Goal: Task Accomplishment & Management: Manage account settings

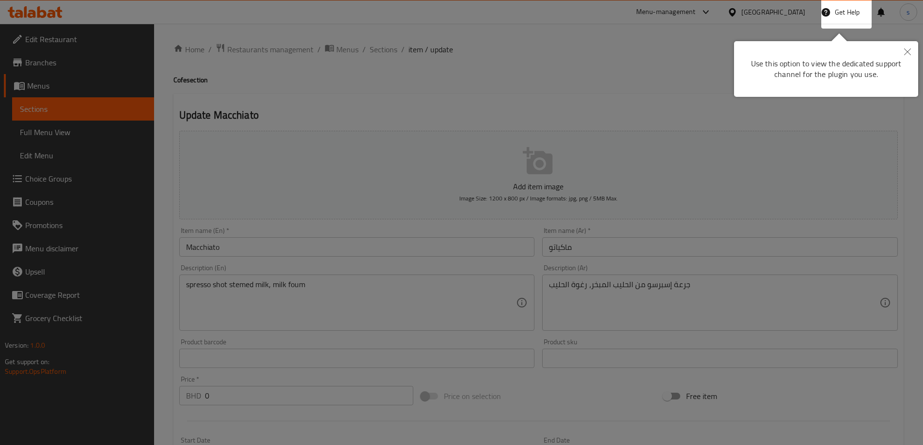
click at [674, 141] on div at bounding box center [461, 222] width 923 height 445
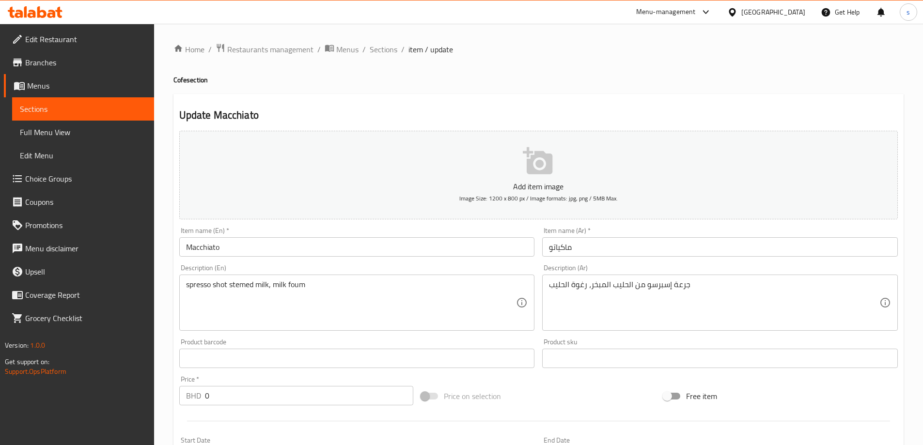
click at [41, 10] on icon at bounding box center [35, 12] width 55 height 12
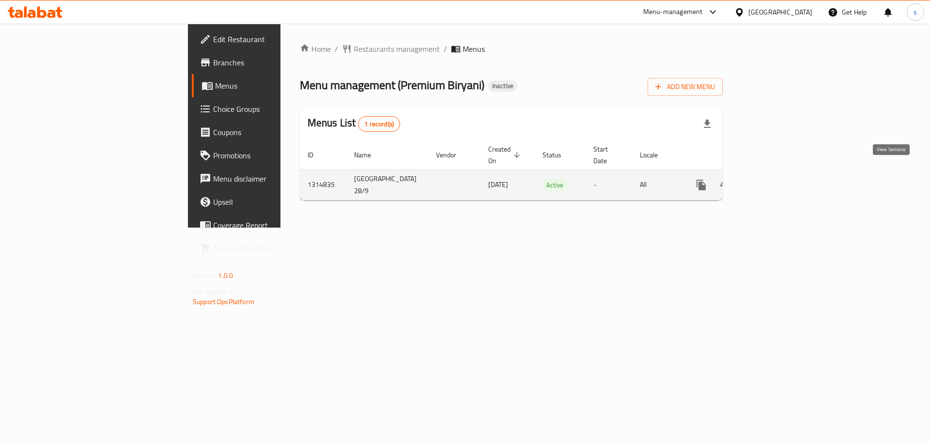
click at [777, 179] on icon "enhanced table" at bounding box center [772, 185] width 12 height 12
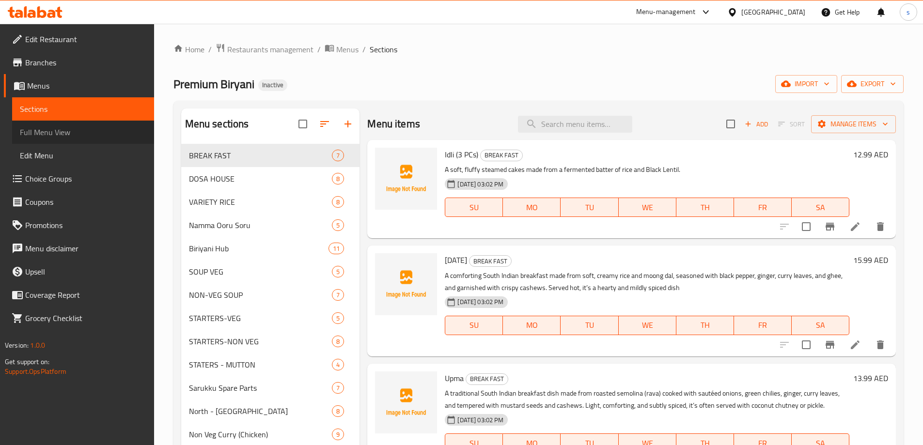
click at [66, 132] on span "Full Menu View" at bounding box center [83, 132] width 126 height 12
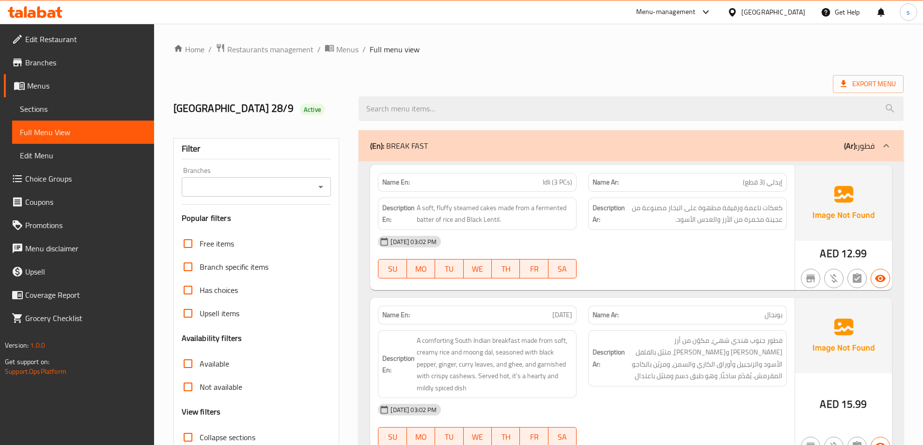
click at [868, 144] on p "(Ar): فطور" at bounding box center [859, 146] width 31 height 12
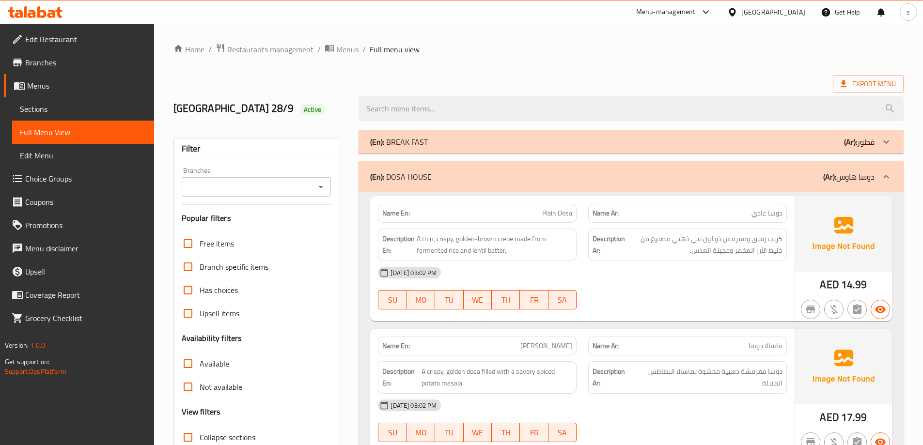
click at [865, 172] on p "(Ar): دوسا هاوس" at bounding box center [848, 177] width 51 height 12
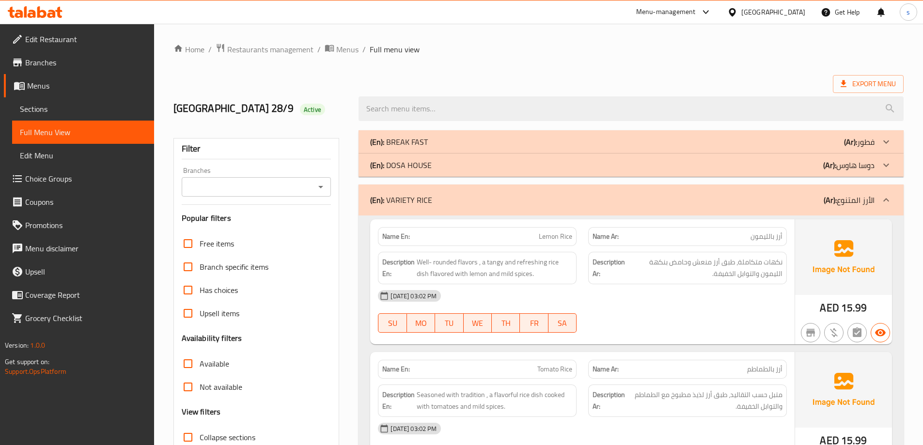
click at [867, 206] on p "(Ar): الأرز المتنوع" at bounding box center [849, 200] width 51 height 12
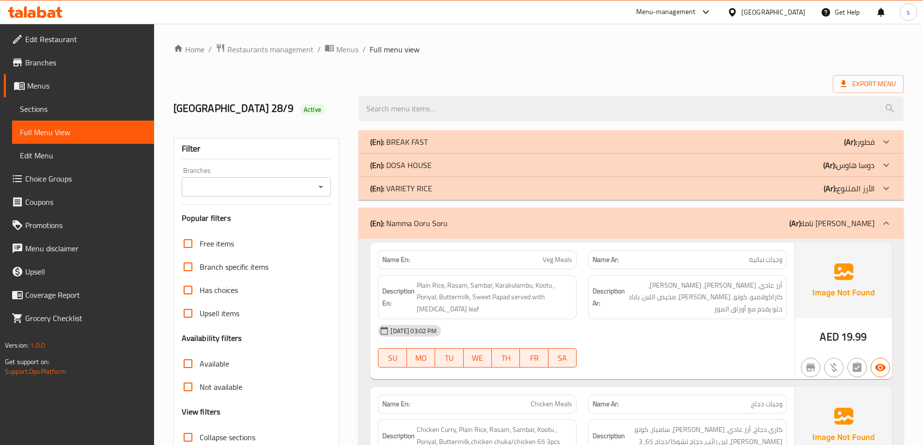
click at [852, 227] on p "(Ar): ناما أورو سورو" at bounding box center [831, 224] width 85 height 12
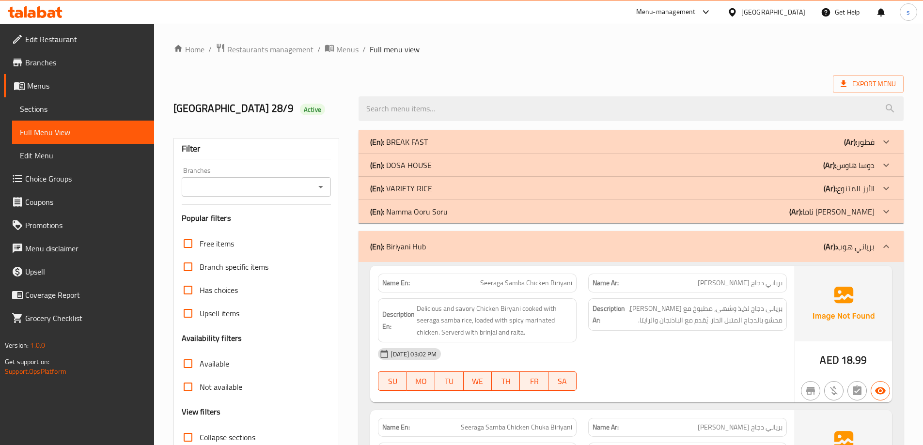
click at [834, 239] on b "(Ar):" at bounding box center [830, 246] width 13 height 15
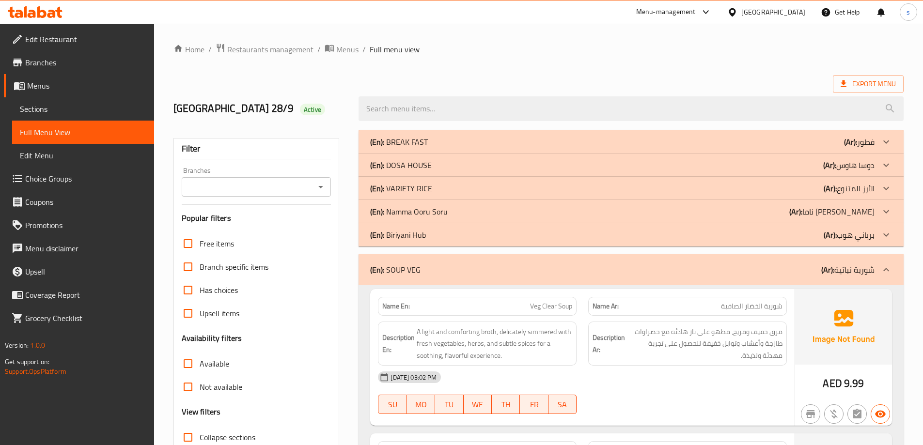
click at [832, 255] on div "(En): SOUP VEG (Ar): شوربة نباتية" at bounding box center [631, 269] width 545 height 31
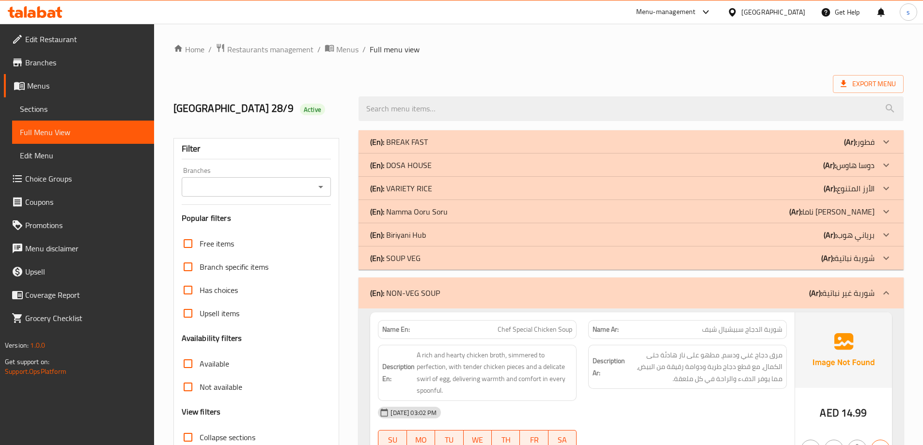
click at [833, 285] on div "(En): NON-VEG SOUP (Ar): شوربة غير نباتية" at bounding box center [631, 293] width 545 height 31
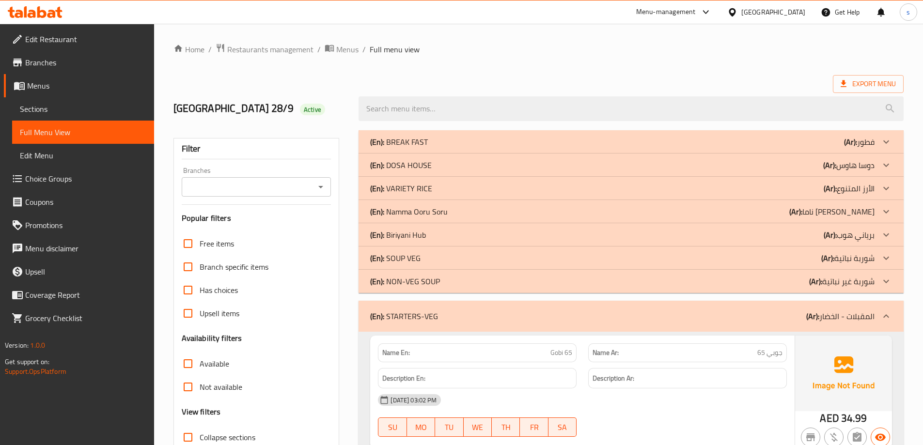
click at [821, 316] on p "(Ar): المقبلات - الخضار" at bounding box center [840, 317] width 68 height 12
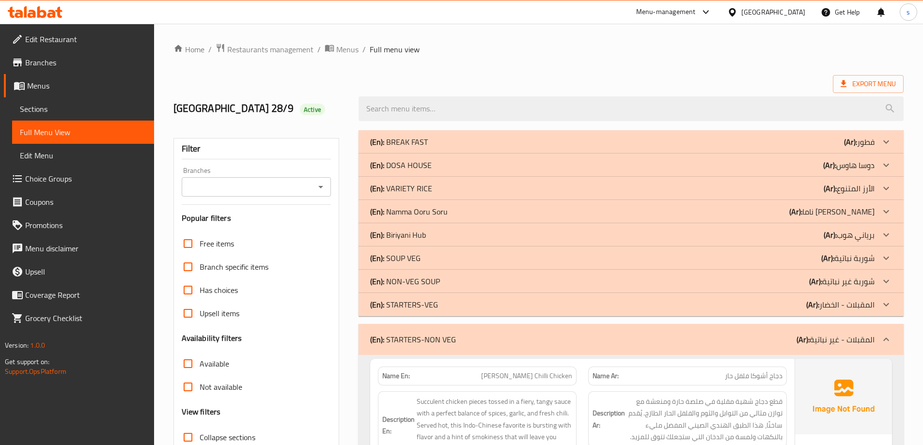
click at [831, 339] on p "(Ar): المقبلات - غير نباتية" at bounding box center [836, 340] width 78 height 12
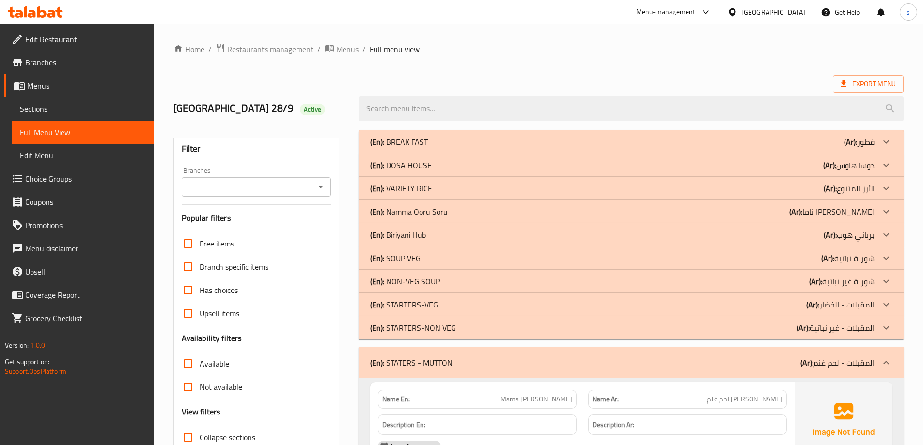
click at [829, 351] on div "(En): STATERS - MUTTON (Ar): المقبلات - لحم غنم" at bounding box center [631, 362] width 545 height 31
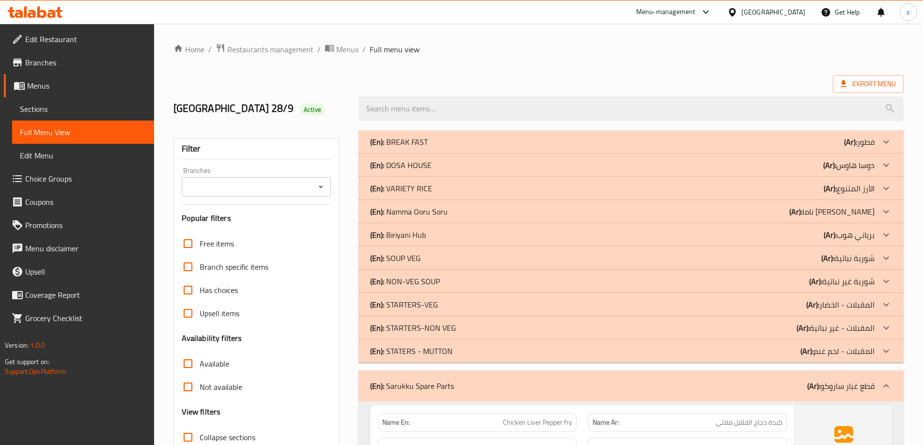
drag, startPoint x: 796, startPoint y: 379, endPoint x: 788, endPoint y: 309, distance: 70.2
click at [796, 379] on div "(En): Sarukku Spare Parts (Ar): قطع غيار ساروكو" at bounding box center [631, 386] width 545 height 31
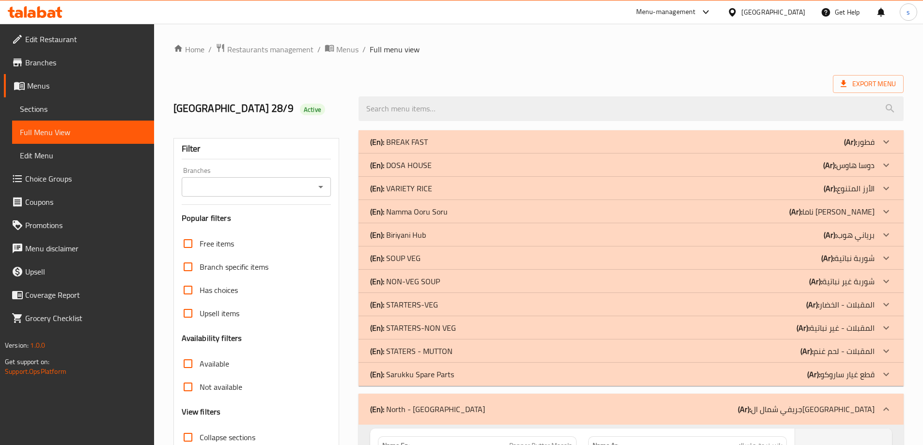
scroll to position [48, 0]
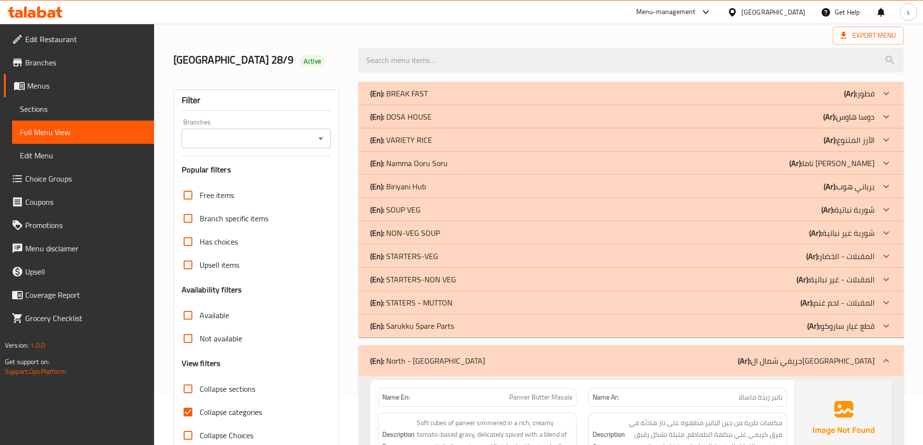
click at [783, 357] on div "(En): North - Indian Gravy (Ar): جريفي شمال الهند" at bounding box center [622, 361] width 504 height 12
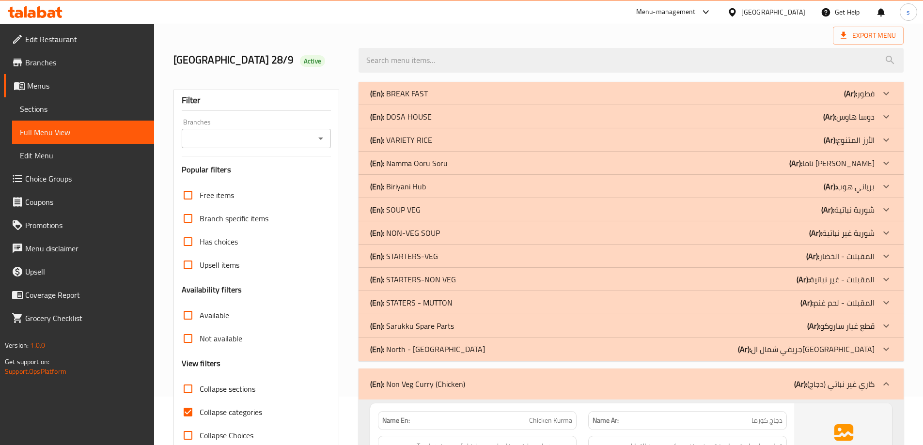
scroll to position [145, 0]
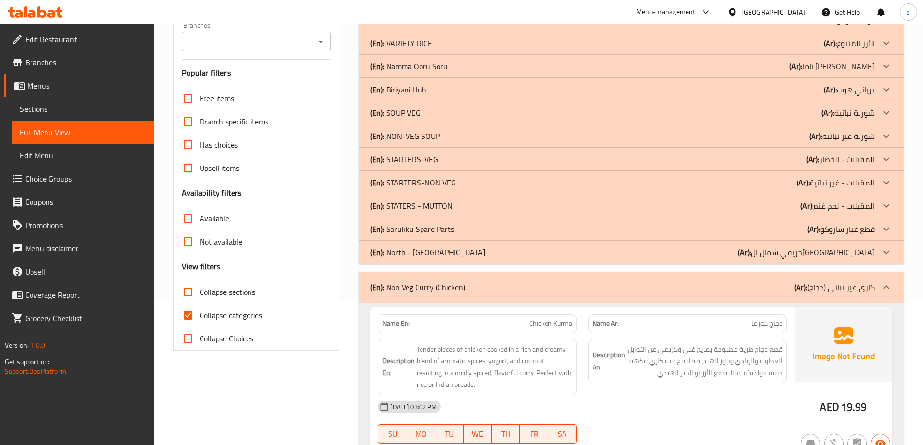
click at [817, 283] on p "(Ar): كاري غير نباتي (دجاج)" at bounding box center [834, 288] width 80 height 12
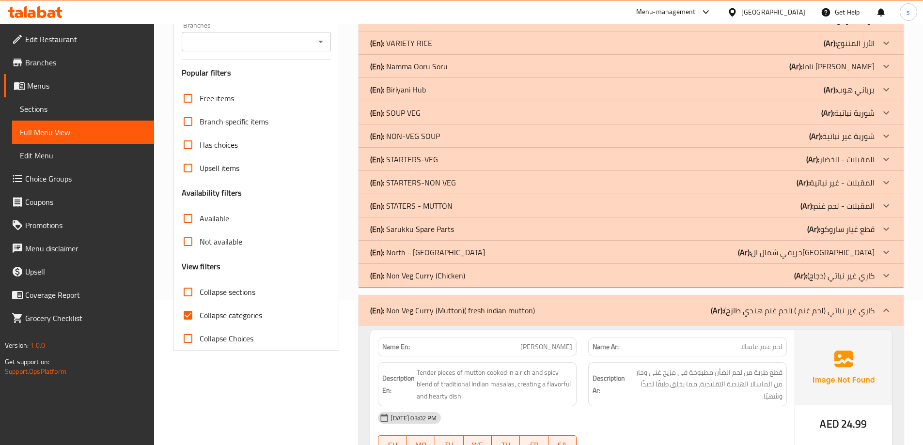
scroll to position [291, 0]
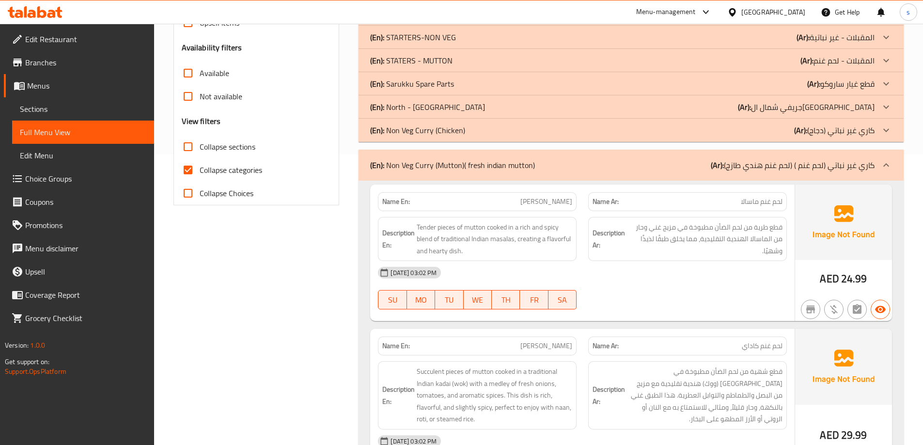
click at [853, 156] on div "(En): Non Veg Curry (Mutton)( fresh indian mutton) (Ar): كاري غير نباتي (لحم غن…" at bounding box center [631, 165] width 545 height 31
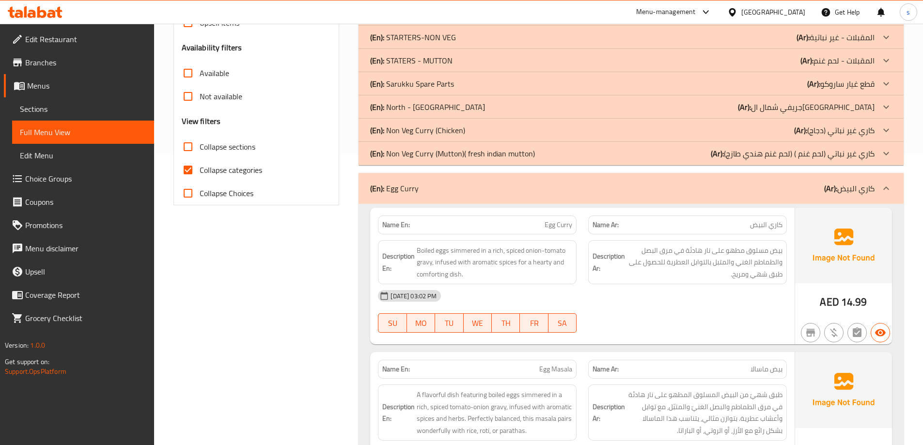
click at [842, 188] on p "(Ar): كاري البيض" at bounding box center [849, 189] width 50 height 12
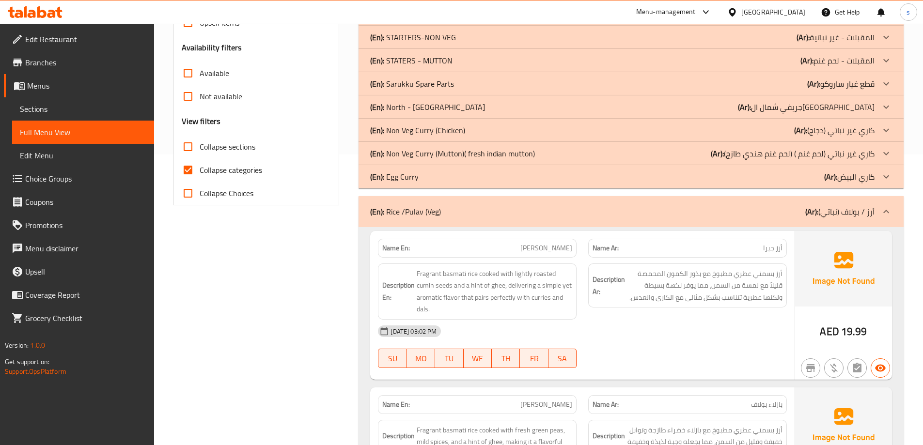
click at [836, 210] on p "(Ar): أرز / بولاف (نباتي)" at bounding box center [839, 212] width 69 height 12
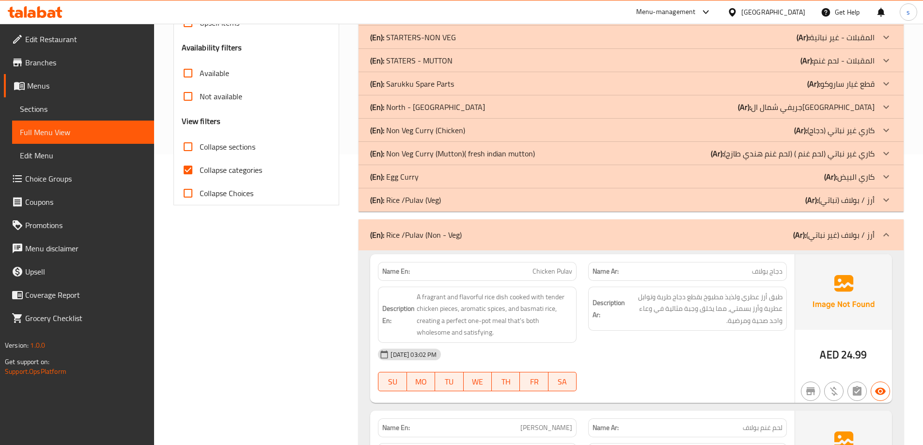
click at [823, 232] on p "(Ar): أرز / بولاف (غير نباتي)" at bounding box center [833, 235] width 81 height 12
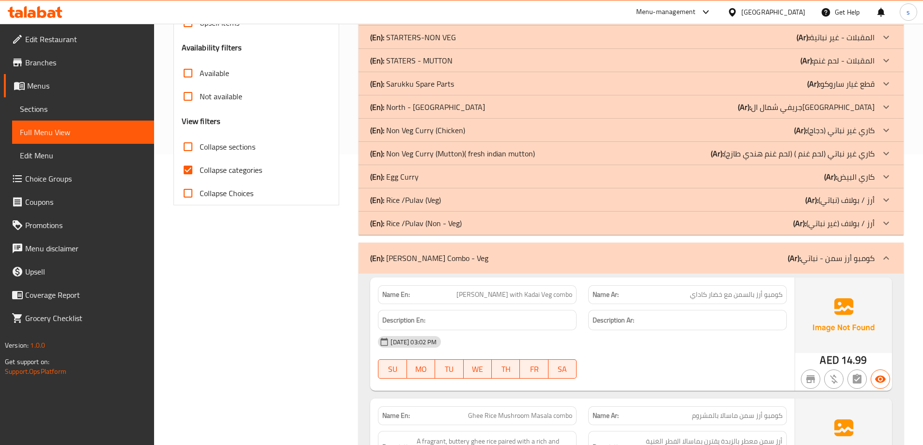
click at [821, 267] on div "(En): Ghee Rice Combo - Veg (Ar): كومبو أرز سمن - نباتي" at bounding box center [631, 258] width 545 height 31
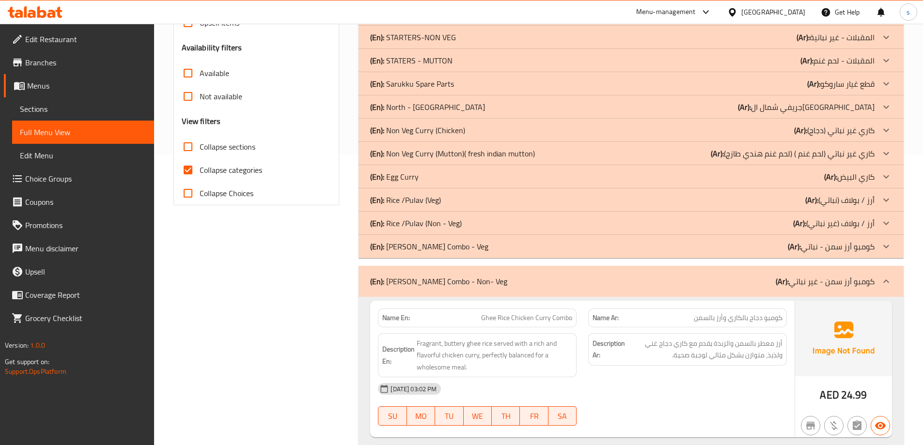
click at [855, 273] on div "(En): Ghee Rice Combo - Non- Veg (Ar): كومبو أرز سمن - غير نباتي" at bounding box center [631, 281] width 545 height 31
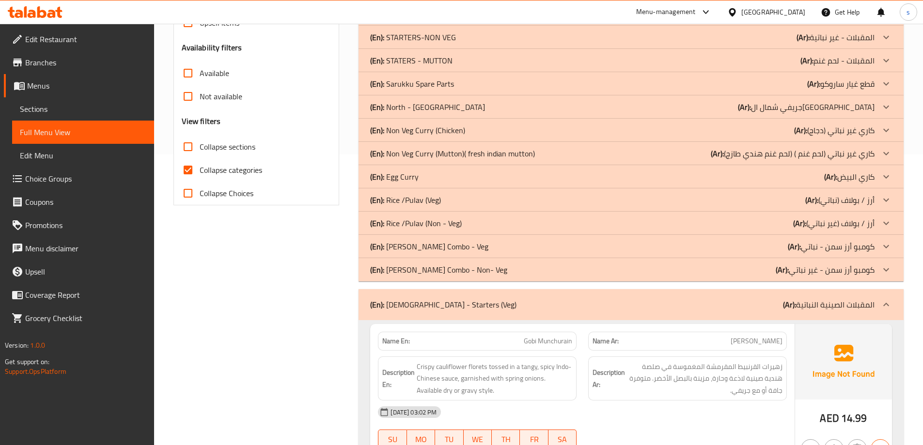
click at [819, 299] on p "(Ar): المقبلات الصينية النباتية" at bounding box center [829, 305] width 92 height 12
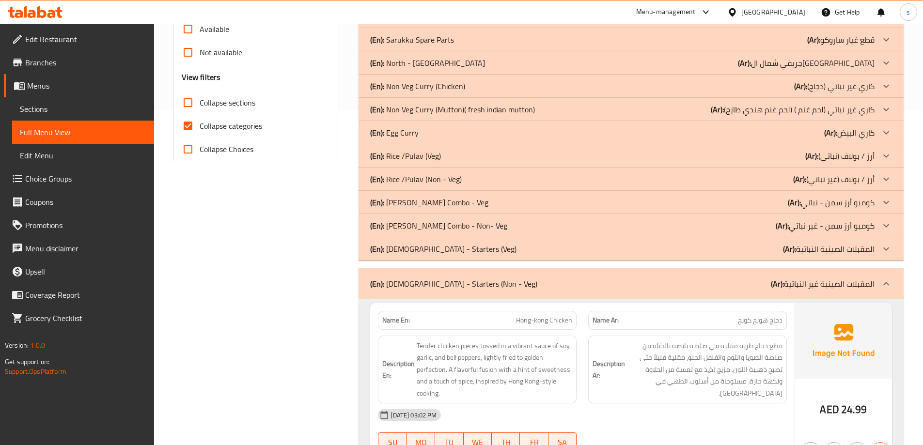
scroll to position [339, 0]
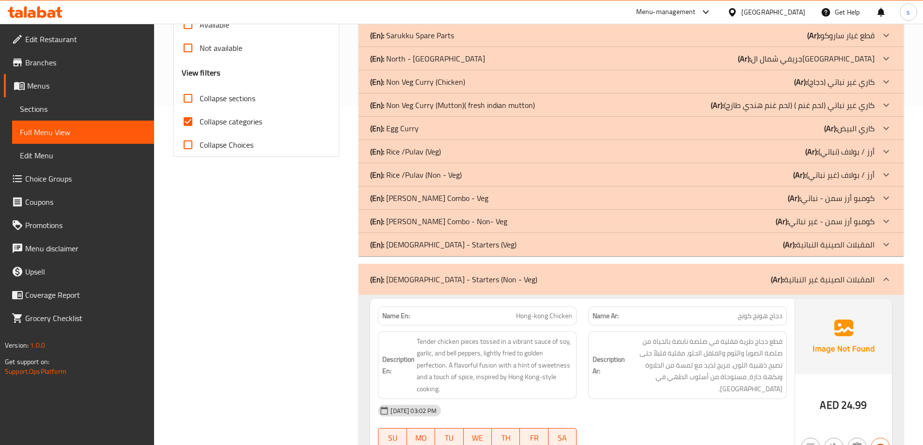
click at [830, 274] on p "(Ar): المقبلات الصينية غير النباتية" at bounding box center [823, 280] width 104 height 12
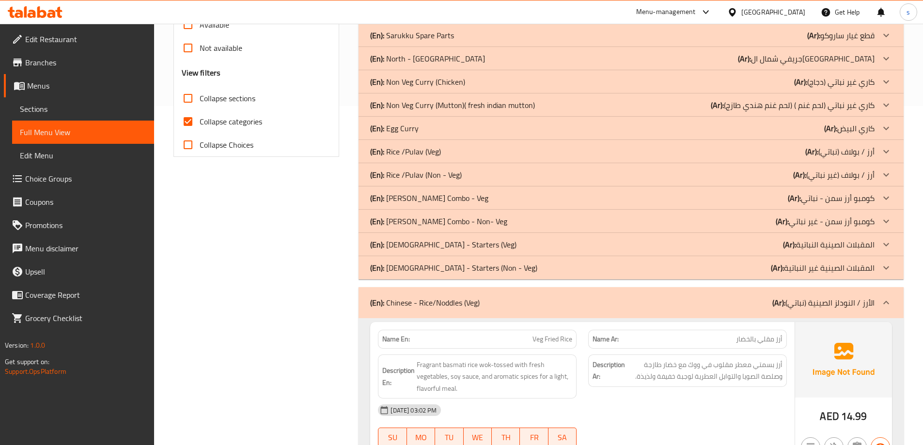
scroll to position [436, 0]
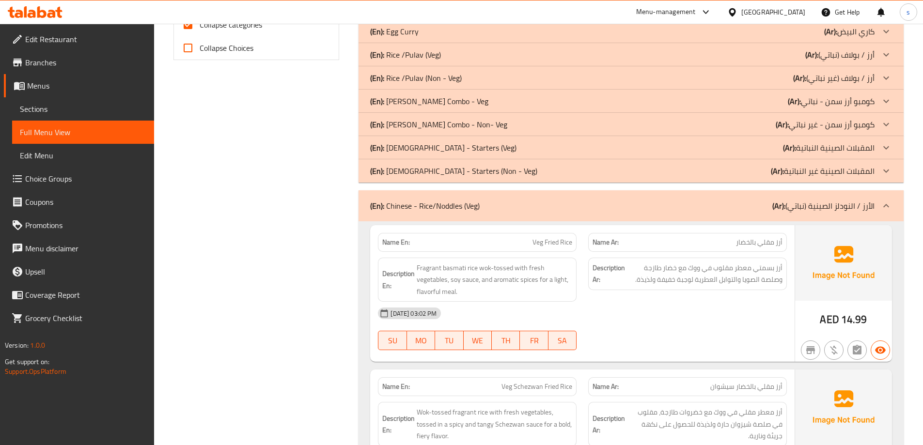
click at [837, 216] on div "(En): Chinese - Rice/Noddles (Veg) (Ar): الأرز / النودلز الصينية (نباتي)" at bounding box center [631, 205] width 545 height 31
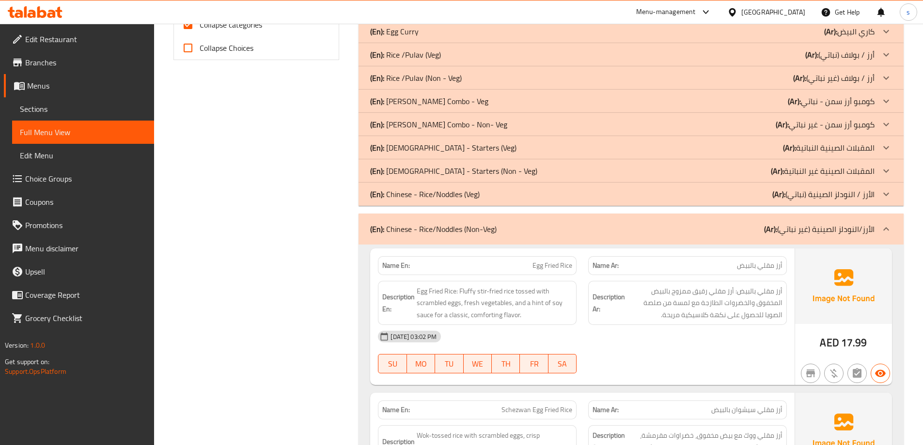
click at [831, 226] on p "(Ar): الأرز/النودلز الصينية (غير نباتي)" at bounding box center [819, 229] width 110 height 12
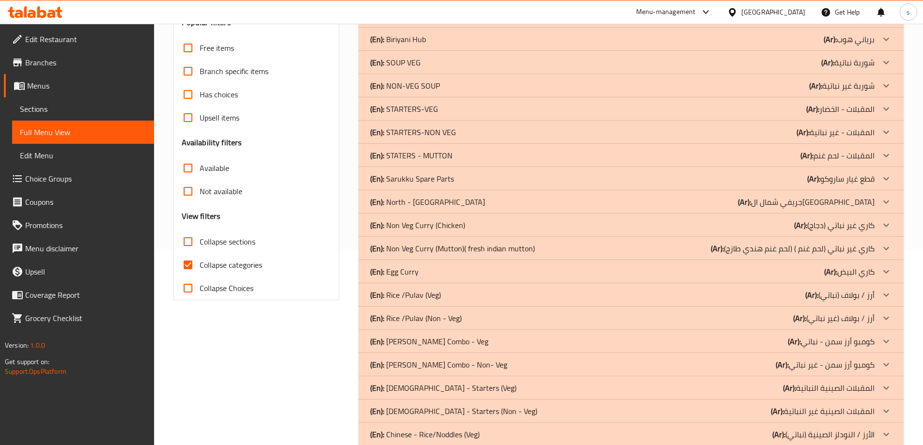
scroll to position [239, 0]
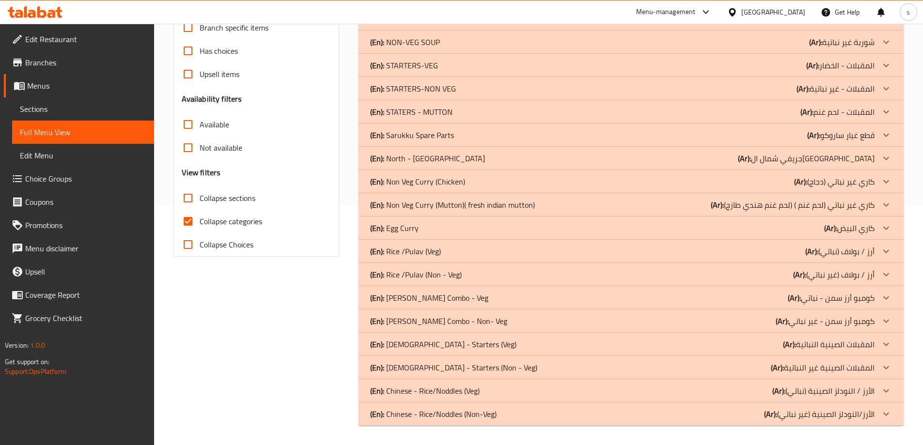
drag, startPoint x: 615, startPoint y: 416, endPoint x: 631, endPoint y: 397, distance: 24.8
click at [615, 416] on div "(En): Chinese - Rice/Noddles (Non-Veg) (Ar): الأرز/النودلز الصينية (غير نباتي)" at bounding box center [622, 415] width 504 height 12
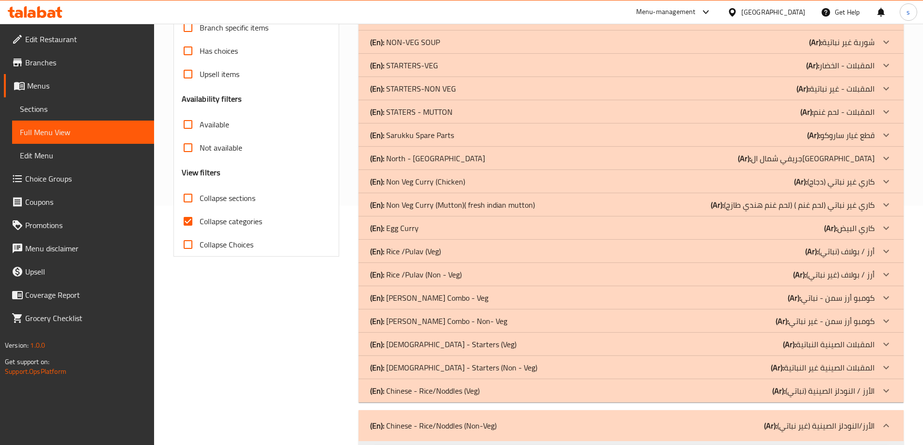
click at [640, 389] on div "(En): Chinese - Rice/Noddles (Veg) (Ar): الأرز / النودلز الصينية (نباتي)" at bounding box center [622, 391] width 504 height 12
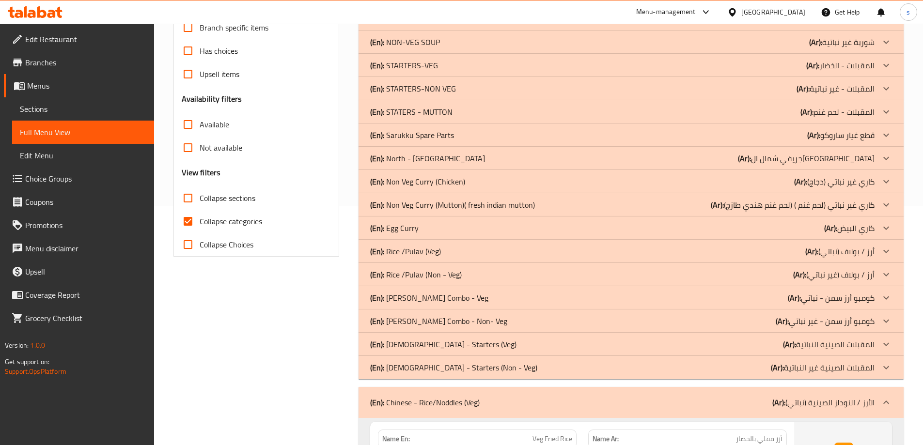
click at [708, 370] on div "(En): Chinese - Starters (Non - Veg) (Ar): المقبلات الصينية غير النباتية" at bounding box center [622, 368] width 504 height 12
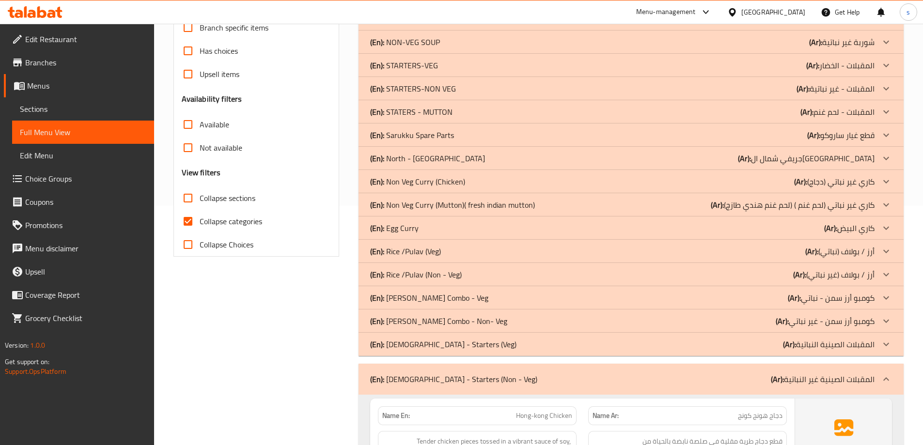
click at [736, 345] on div "(En): Chinese - Starters (Veg) (Ar): المقبلات الصينية النباتية" at bounding box center [622, 345] width 504 height 12
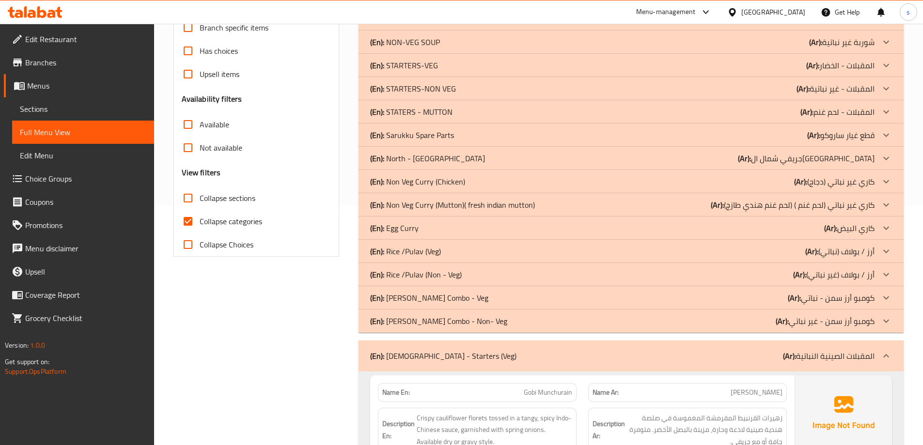
click at [766, 316] on div "(En): Ghee Rice Combo - Non- Veg (Ar): كومبو أرز سمن - غير نباتي" at bounding box center [622, 321] width 504 height 12
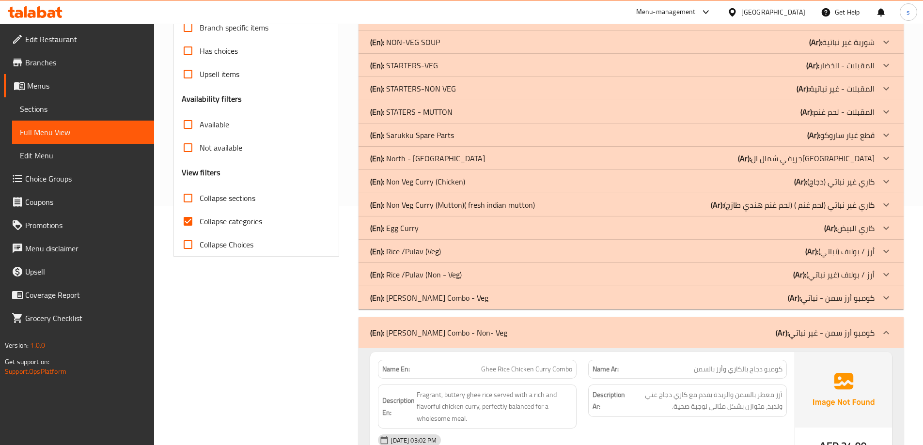
click at [789, 294] on b "(Ar):" at bounding box center [794, 298] width 13 height 15
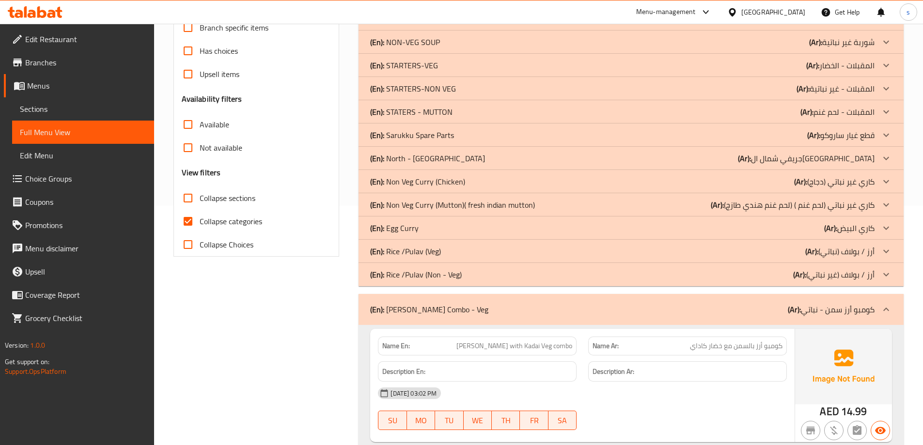
click at [787, 270] on div "(En): Rice /Pulav (Non - Veg) (Ar): أرز / بولاف (غير نباتي)" at bounding box center [622, 275] width 504 height 12
click at [797, 246] on div "(En): Rice /Pulav (Veg) (Ar): أرز / بولاف (نباتي)" at bounding box center [622, 252] width 504 height 12
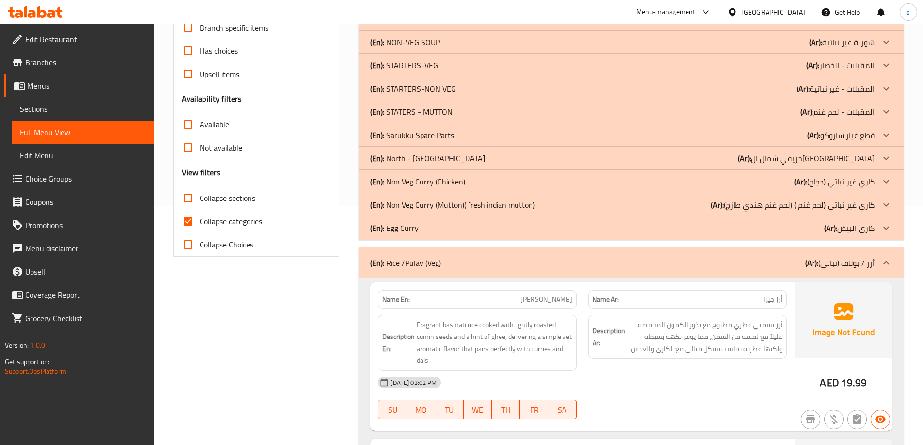
click at [802, 224] on div "(En): Egg Curry (Ar): كاري البيض" at bounding box center [622, 228] width 504 height 12
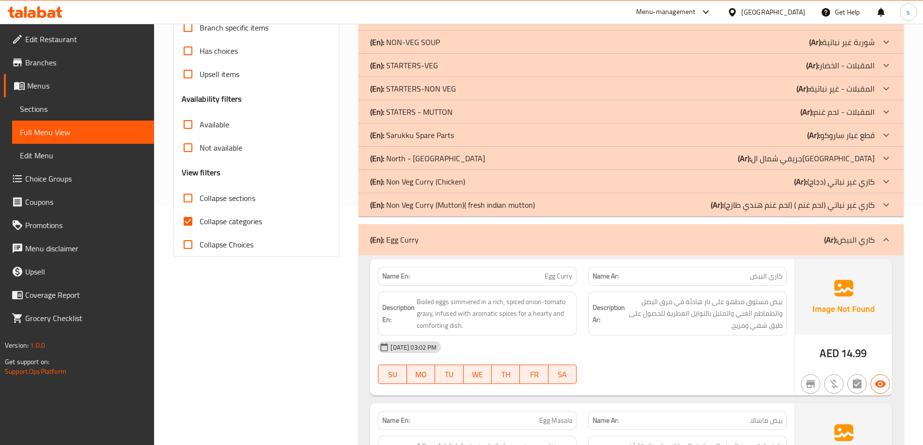
click at [806, 201] on p "(Ar): كاري غير نباتي (لحم غنم ) (لحم غنم هندي طازج)" at bounding box center [793, 205] width 164 height 12
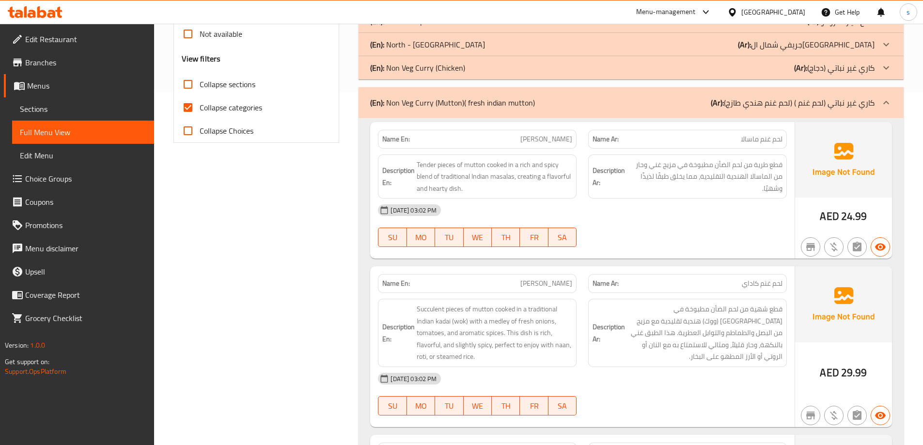
scroll to position [336, 0]
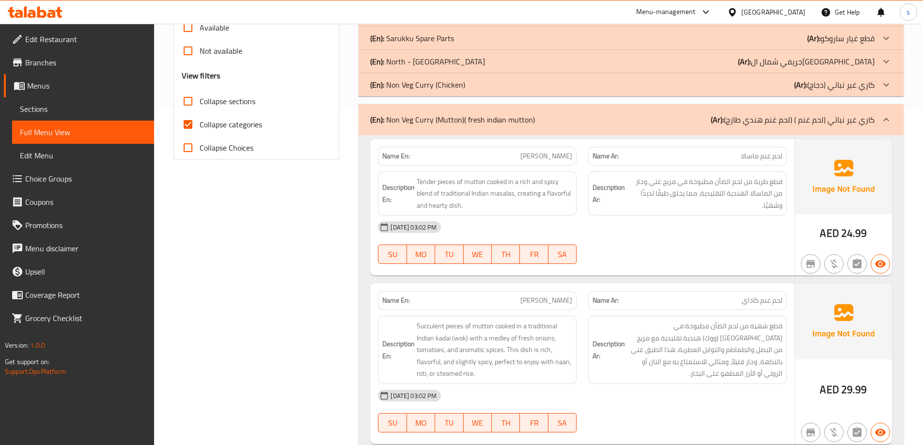
click at [189, 126] on input "Collapse categories" at bounding box center [187, 124] width 23 height 23
checkbox input "false"
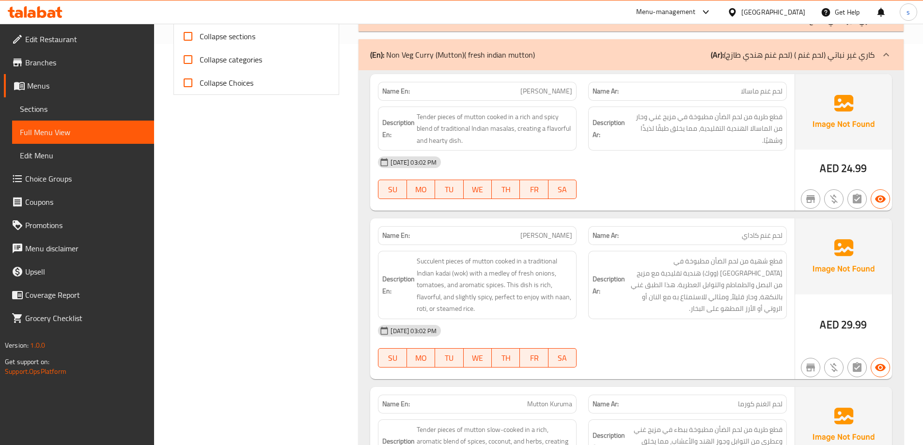
scroll to position [385, 0]
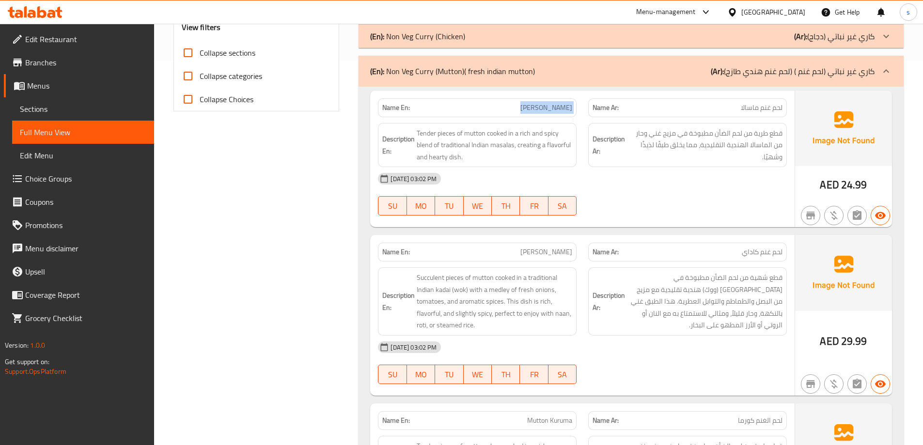
drag, startPoint x: 514, startPoint y: 108, endPoint x: 585, endPoint y: 110, distance: 71.3
click at [585, 110] on div "Name En: Mutton Masala Name Ar: لحم غنم ماسالا" at bounding box center [582, 108] width 421 height 31
click at [539, 107] on span "[PERSON_NAME]" at bounding box center [546, 108] width 52 height 10
click at [707, 161] on span "قطع طرية من لحم الضأن مطبوخة في مزيج غني وحار من الماسالا الهندية التقليدية، مم…" at bounding box center [705, 145] width 156 height 36
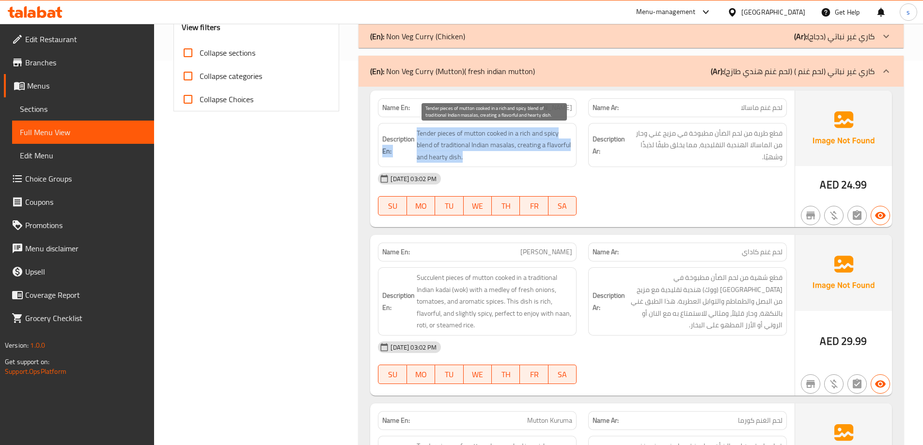
drag, startPoint x: 414, startPoint y: 132, endPoint x: 468, endPoint y: 155, distance: 58.4
click at [468, 155] on h6 "Description En: Tender pieces of mutton cooked in a rich and spicy blend of tra…" at bounding box center [477, 145] width 190 height 36
click at [445, 156] on span "Tender pieces of mutton cooked in a rich and spicy blend of traditional Indian …" at bounding box center [495, 145] width 156 height 36
drag, startPoint x: 444, startPoint y: 146, endPoint x: 431, endPoint y: 143, distance: 13.5
click at [443, 146] on span "Tender pieces of mutton cooked in a rich and spicy blend of traditional Indian …" at bounding box center [495, 145] width 156 height 36
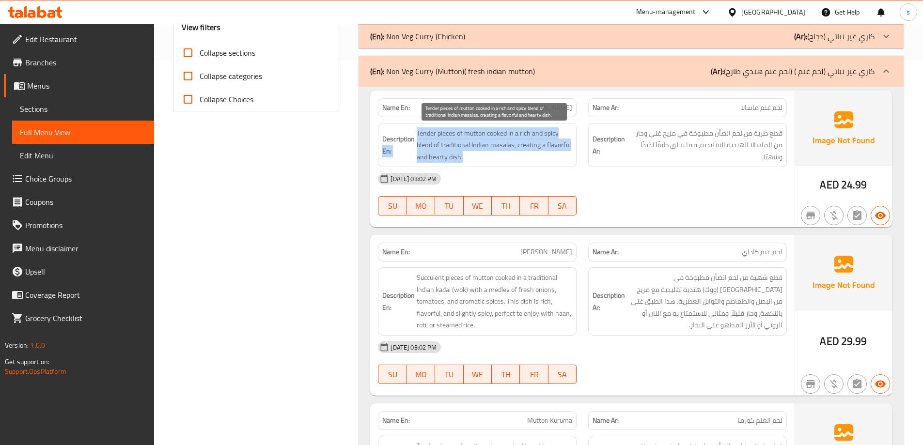
click at [426, 136] on span "Tender pieces of mutton cooked in a rich and spicy blend of traditional Indian …" at bounding box center [495, 145] width 156 height 36
drag, startPoint x: 416, startPoint y: 133, endPoint x: 466, endPoint y: 167, distance: 60.3
click at [466, 167] on div "Description En: Tender pieces of mutton cooked in a rich and spicy blend of tra…" at bounding box center [477, 145] width 199 height 45
copy span "Tender pieces of mutton cooked in a rich and spicy blend of traditional Indian …"
click at [540, 162] on span "Tender pieces of mutton cooked in a rich and spicy blend of traditional Indian …" at bounding box center [495, 145] width 156 height 36
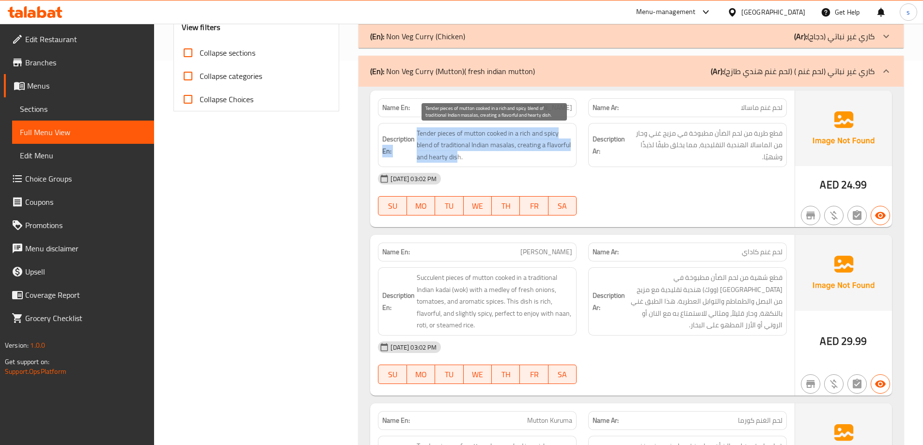
drag, startPoint x: 413, startPoint y: 131, endPoint x: 457, endPoint y: 155, distance: 49.7
click at [457, 155] on h6 "Description En: Tender pieces of mutton cooked in a rich and spicy blend of tra…" at bounding box center [477, 145] width 190 height 36
click at [450, 144] on span "Tender pieces of mutton cooked in a rich and spicy blend of traditional Indian …" at bounding box center [495, 145] width 156 height 36
drag, startPoint x: 418, startPoint y: 129, endPoint x: 467, endPoint y: 161, distance: 58.5
click at [467, 161] on span "Tender pieces of mutton cooked in a rich and spicy blend of traditional Indian …" at bounding box center [495, 145] width 156 height 36
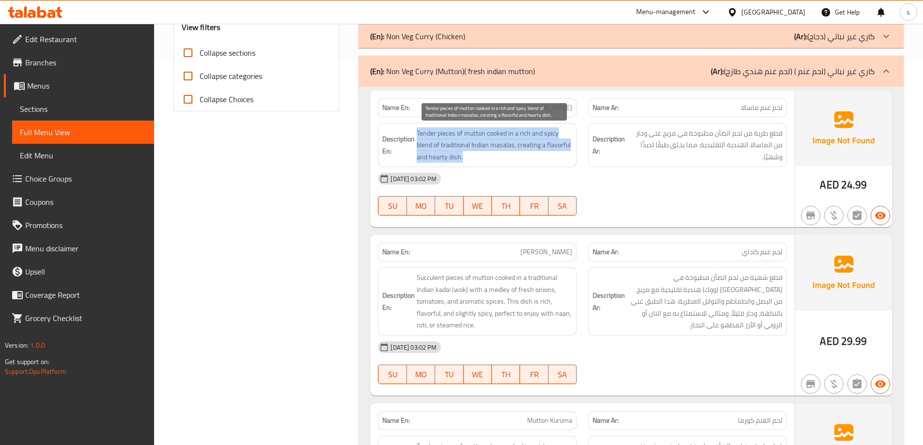
click at [465, 147] on span "Tender pieces of mutton cooked in a rich and spicy blend of traditional Indian …" at bounding box center [495, 145] width 156 height 36
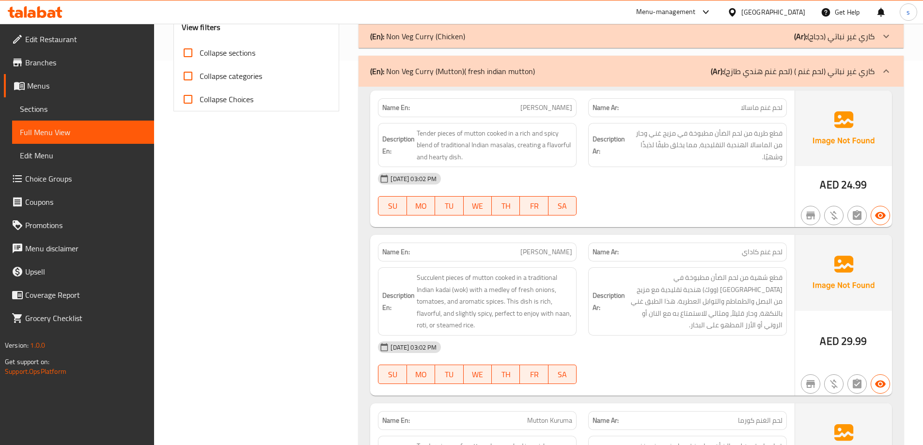
scroll to position [433, 0]
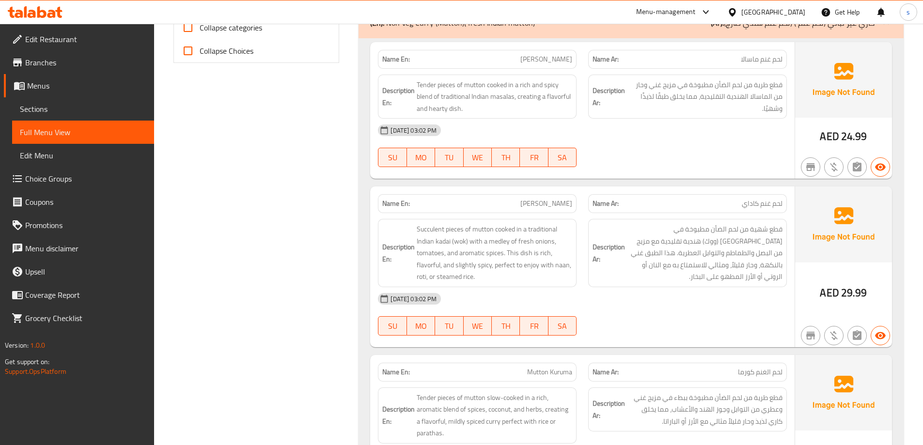
click at [540, 59] on span "[PERSON_NAME]" at bounding box center [546, 59] width 52 height 10
copy span "Mutton"
click at [527, 58] on p "Name En: Mutton Masala" at bounding box center [477, 59] width 190 height 10
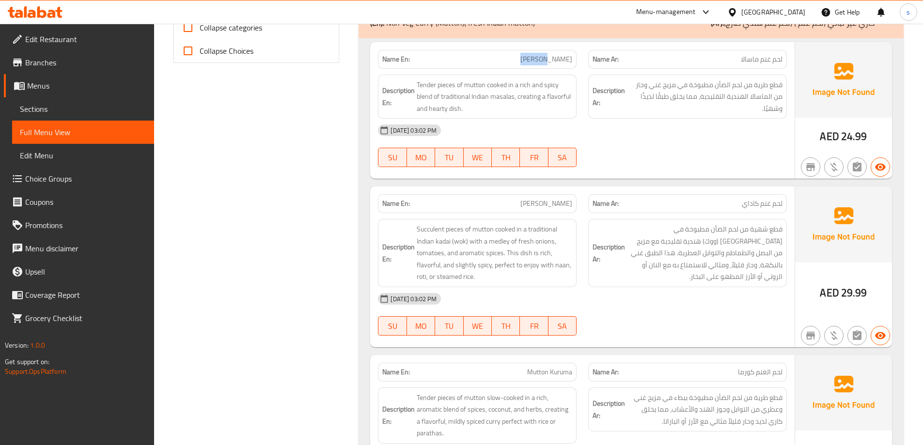
click at [502, 59] on p "Name En: Mutton Masala" at bounding box center [477, 59] width 190 height 10
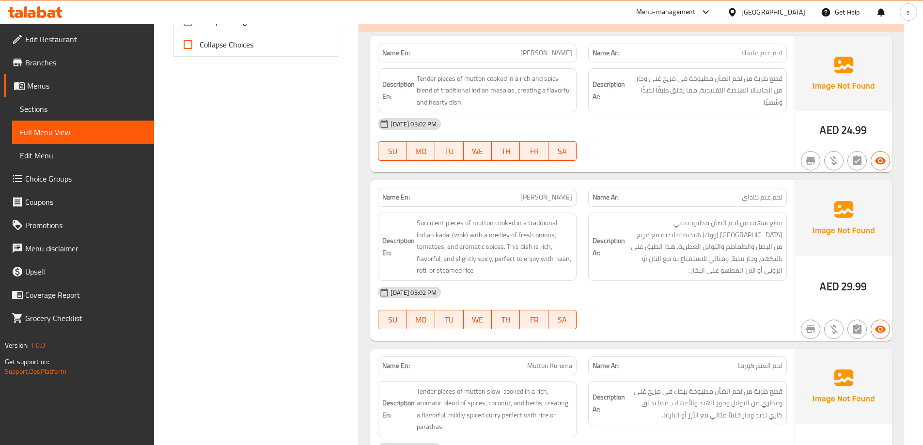
scroll to position [385, 0]
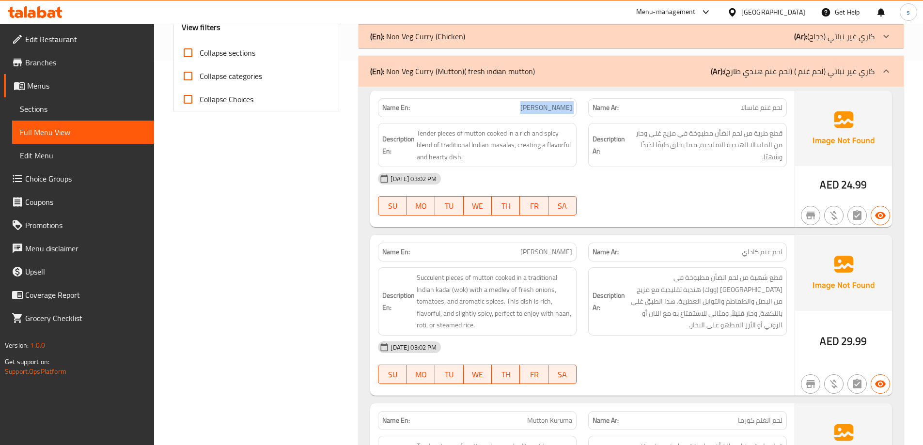
drag, startPoint x: 527, startPoint y: 106, endPoint x: 566, endPoint y: 142, distance: 53.1
click at [584, 110] on div "Name En: Mutton Masala Name Ar: لحم غنم ماسالا" at bounding box center [582, 108] width 421 height 31
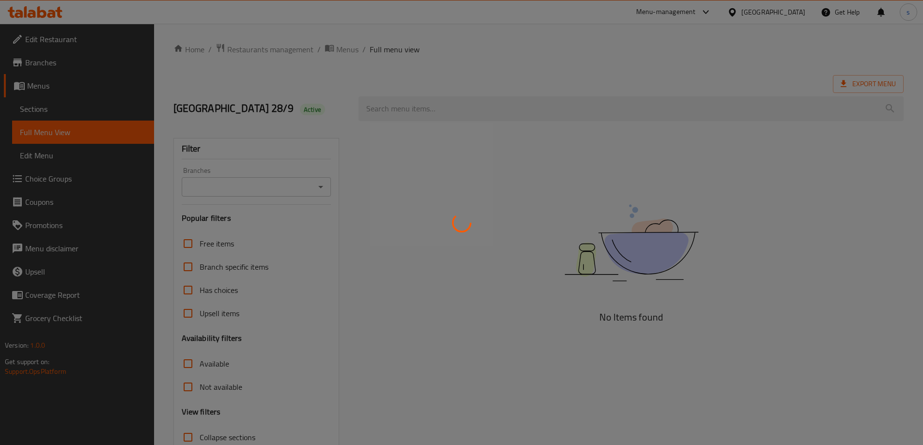
click at [84, 110] on div at bounding box center [461, 222] width 923 height 445
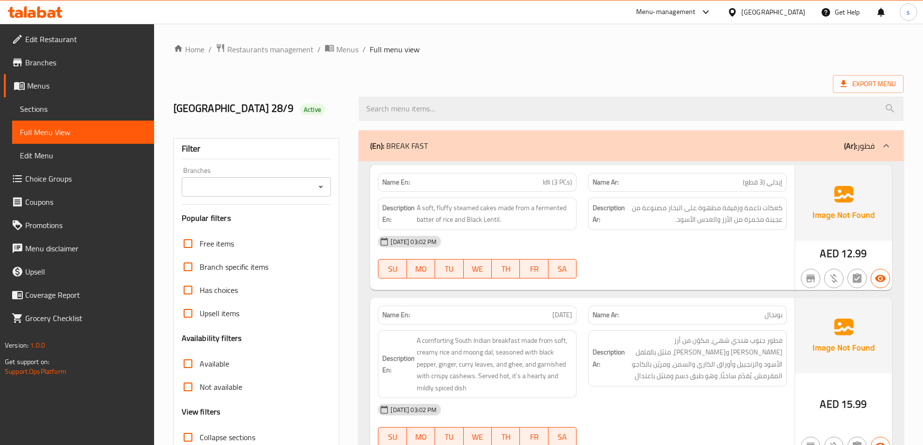
click at [63, 113] on span "Sections" at bounding box center [83, 109] width 126 height 12
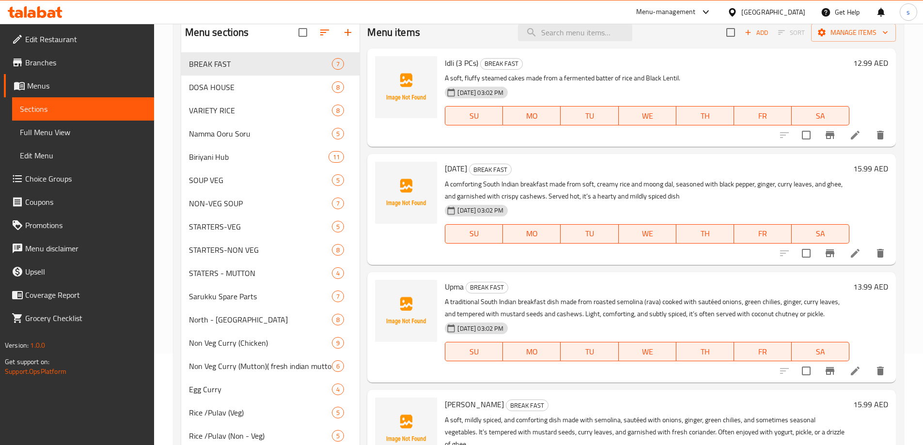
scroll to position [97, 0]
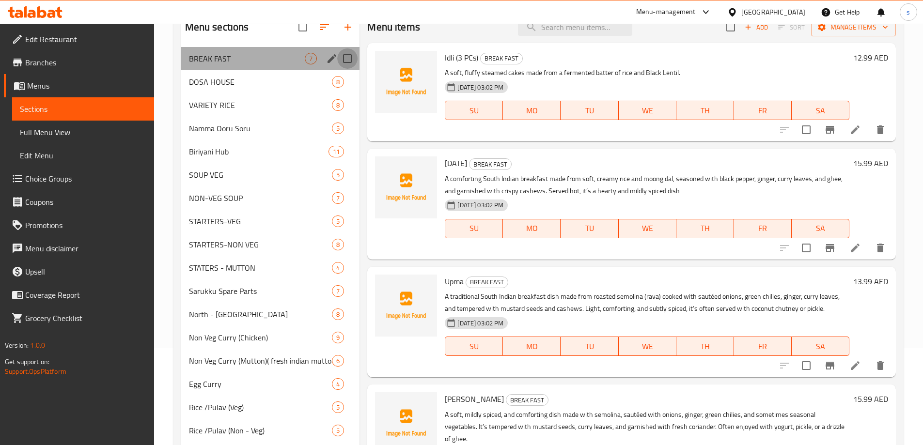
click at [349, 57] on input "Menu sections" at bounding box center [347, 58] width 20 height 20
checkbox input "true"
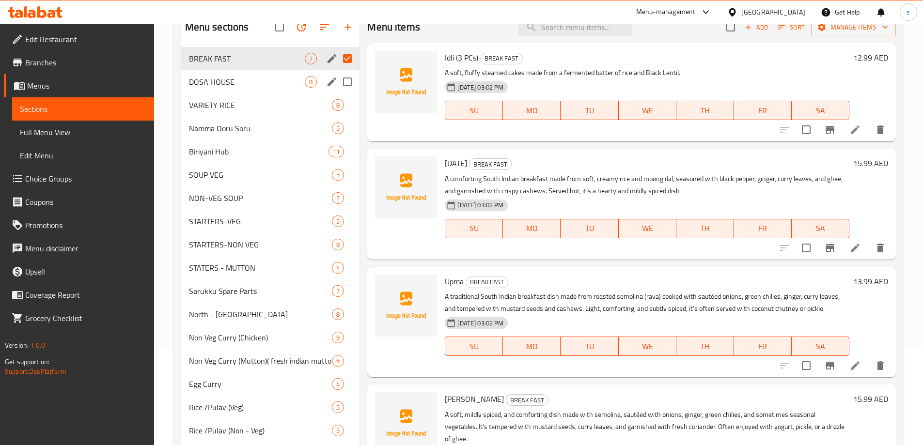
click at [348, 81] on input "Menu sections" at bounding box center [347, 82] width 20 height 20
checkbox input "true"
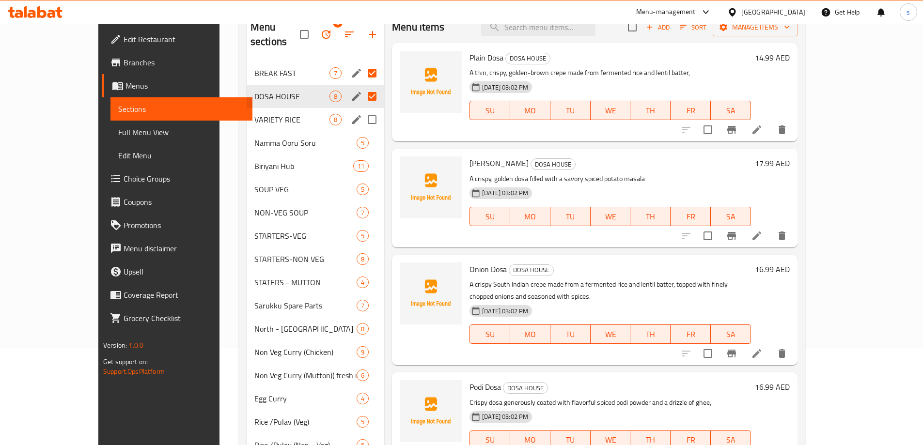
click at [362, 110] on input "Menu sections" at bounding box center [372, 120] width 20 height 20
checkbox input "true"
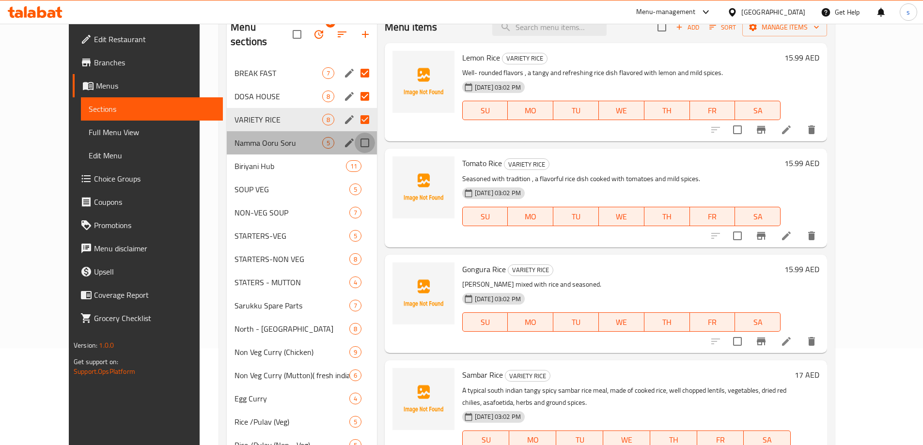
click at [355, 133] on input "Menu sections" at bounding box center [365, 143] width 20 height 20
checkbox input "true"
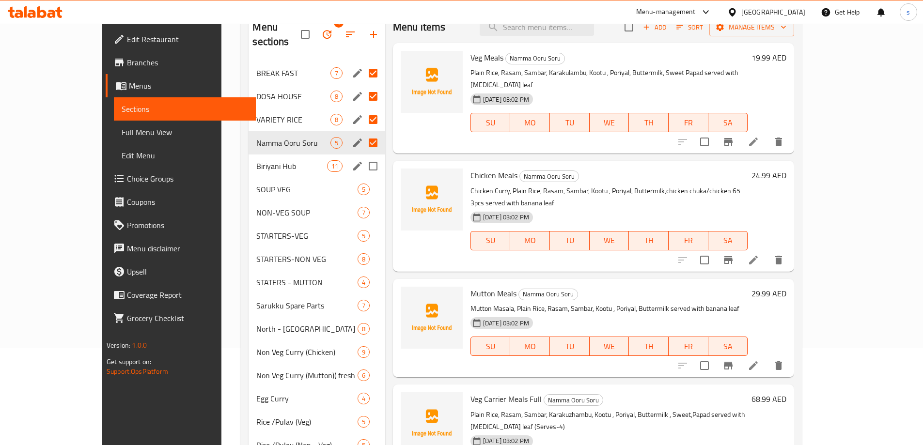
click at [363, 156] on input "Menu sections" at bounding box center [373, 166] width 20 height 20
checkbox input "true"
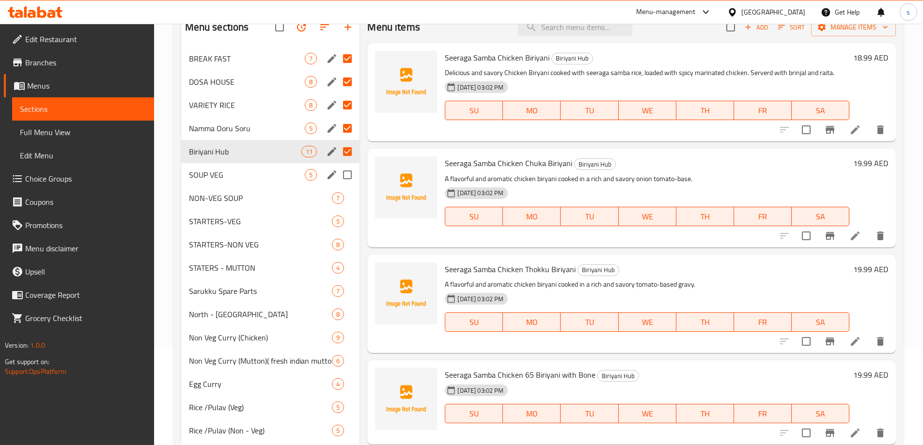
click at [348, 173] on input "Menu sections" at bounding box center [347, 175] width 20 height 20
checkbox input "true"
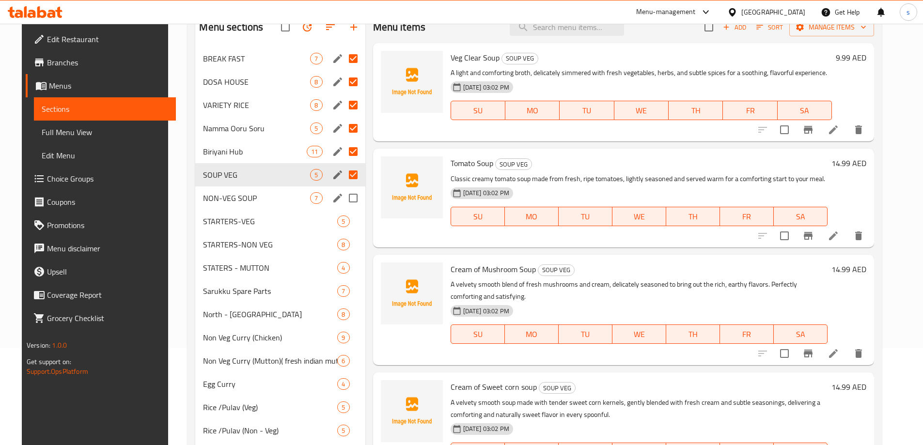
click at [345, 198] on input "Menu sections" at bounding box center [353, 198] width 20 height 20
checkbox input "true"
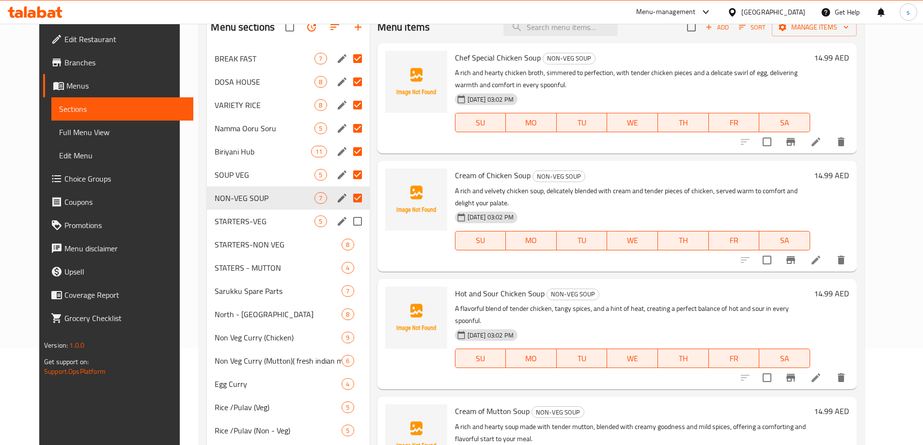
click at [349, 221] on input "Menu sections" at bounding box center [357, 221] width 20 height 20
checkbox input "true"
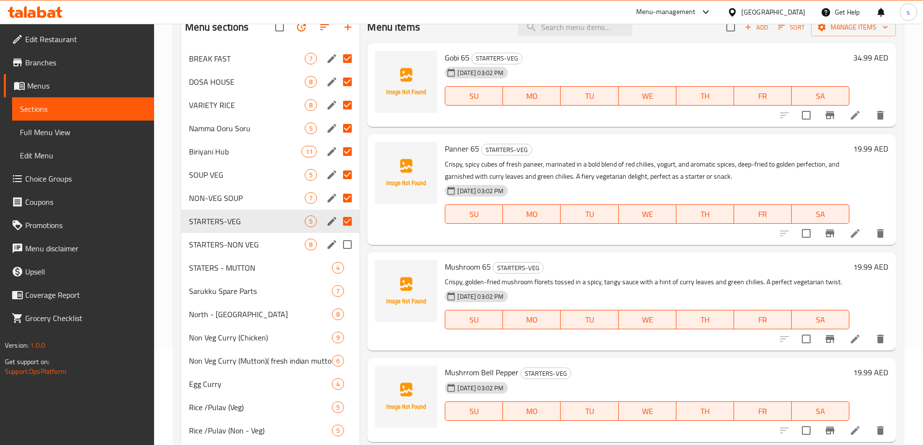
click at [346, 243] on input "Menu sections" at bounding box center [347, 245] width 20 height 20
checkbox input "true"
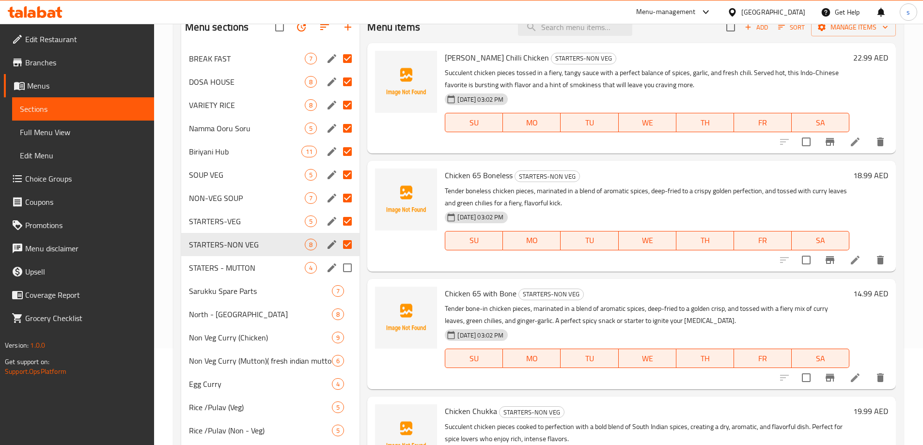
click at [348, 271] on input "Menu sections" at bounding box center [347, 268] width 20 height 20
checkbox input "true"
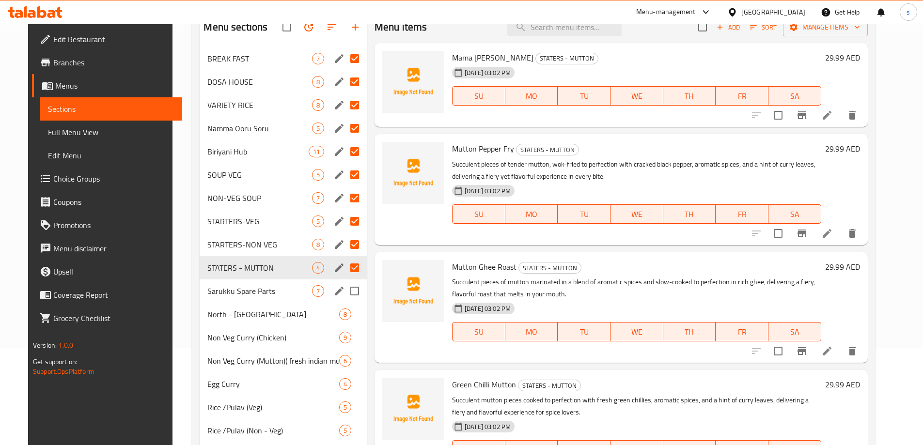
click at [346, 292] on input "Menu sections" at bounding box center [355, 291] width 20 height 20
checkbox input "true"
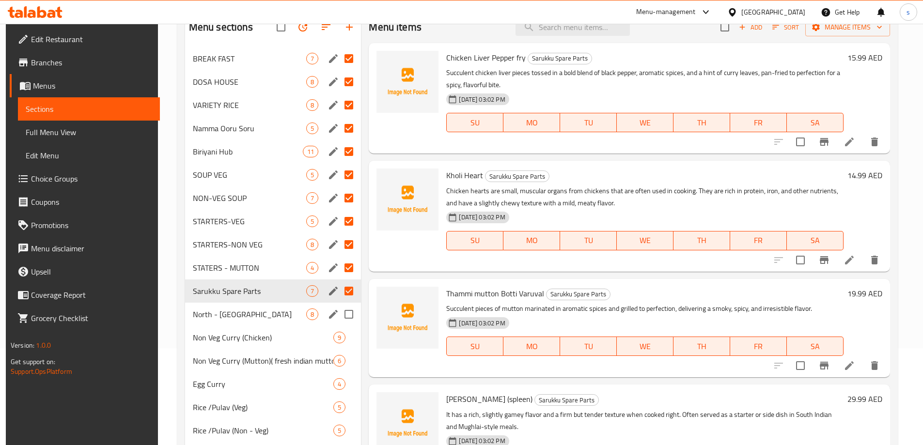
click at [346, 314] on input "Menu sections" at bounding box center [349, 314] width 20 height 20
checkbox input "true"
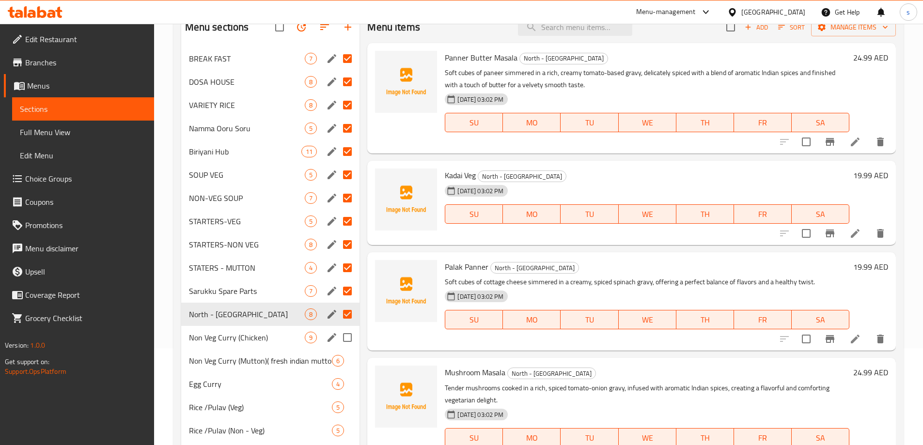
click at [346, 337] on input "Menu sections" at bounding box center [347, 338] width 20 height 20
checkbox input "true"
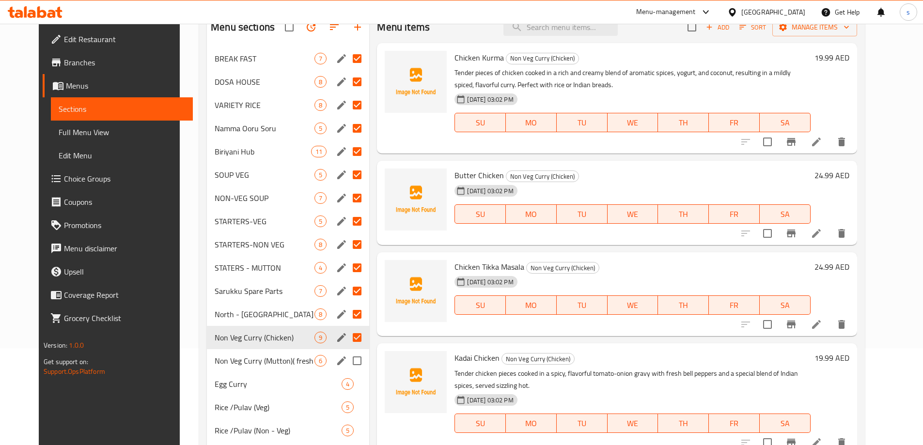
click at [347, 358] on input "Menu sections" at bounding box center [357, 361] width 20 height 20
checkbox input "true"
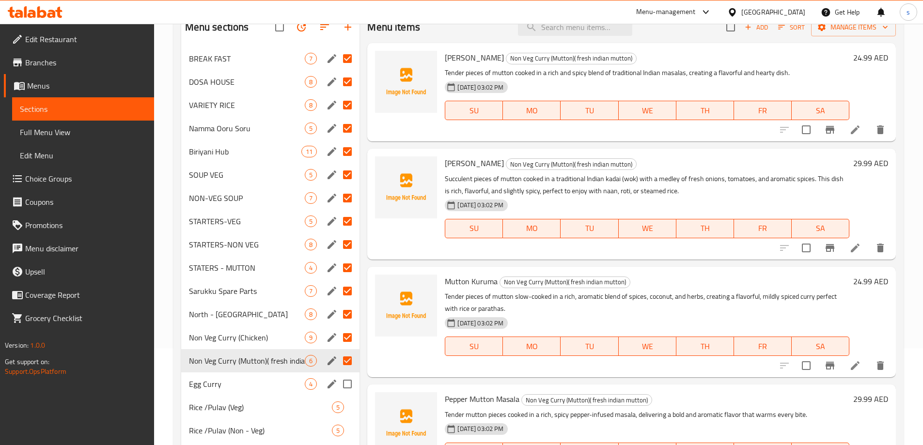
click at [350, 384] on input "Menu sections" at bounding box center [347, 384] width 20 height 20
checkbox input "true"
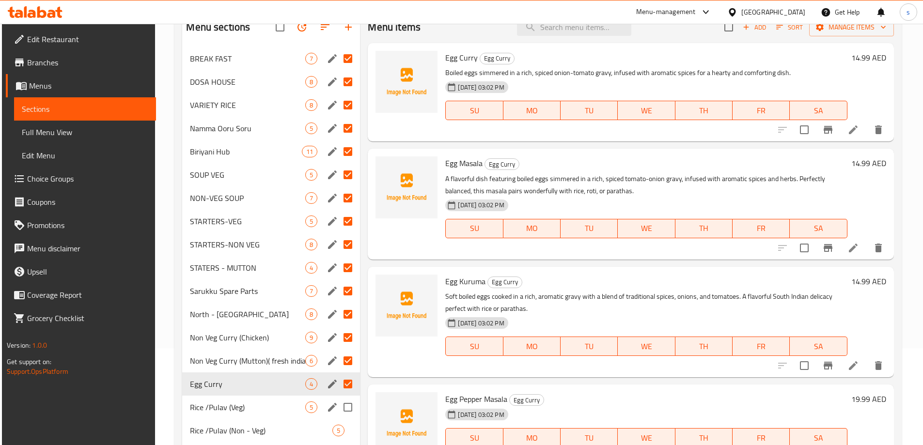
click at [347, 406] on input "Menu sections" at bounding box center [348, 407] width 20 height 20
checkbox input "true"
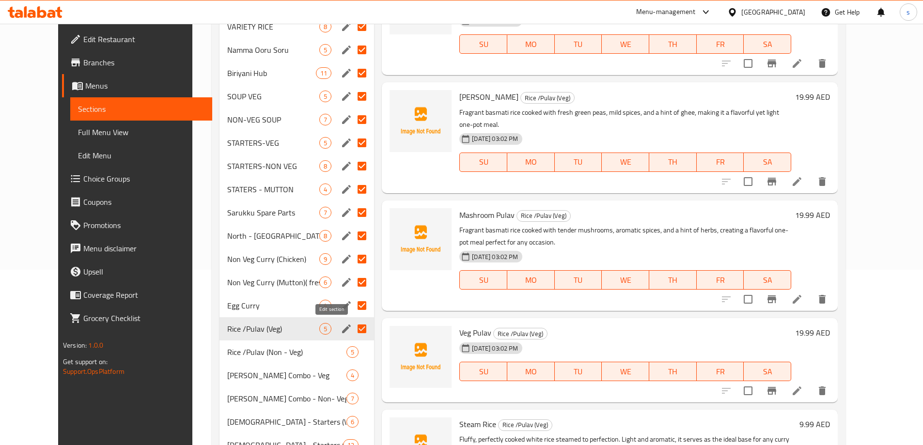
scroll to position [194, 0]
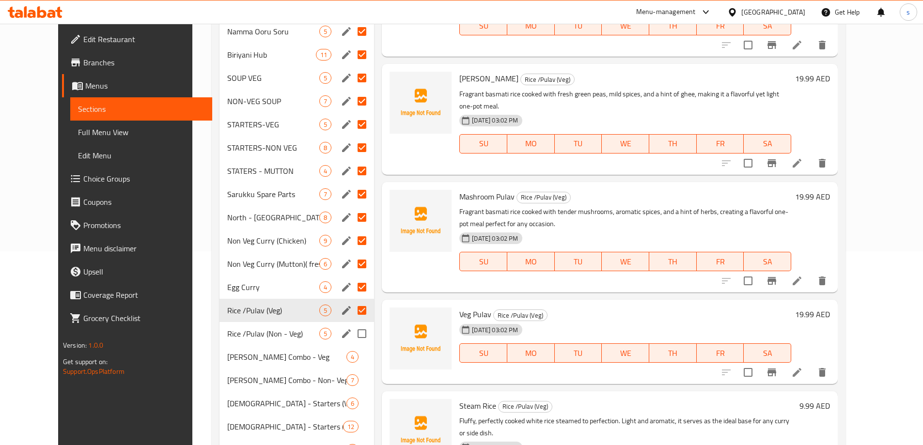
click at [352, 332] on input "Menu sections" at bounding box center [362, 334] width 20 height 20
checkbox input "true"
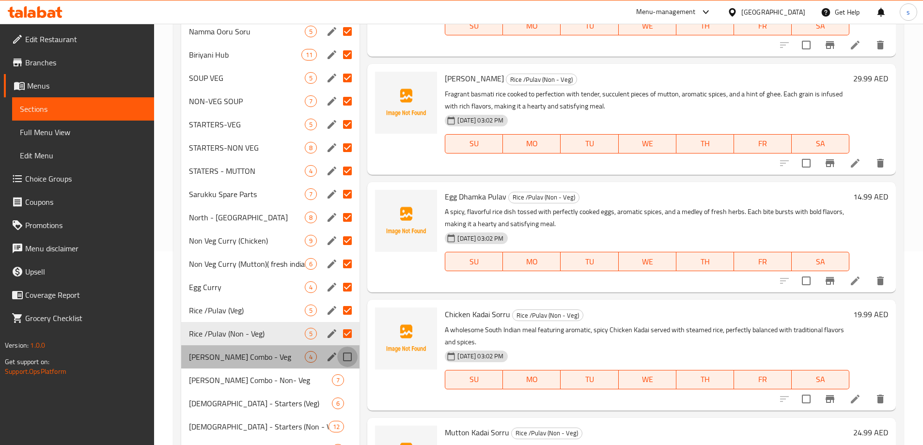
click at [346, 357] on input "Menu sections" at bounding box center [347, 357] width 20 height 20
checkbox input "true"
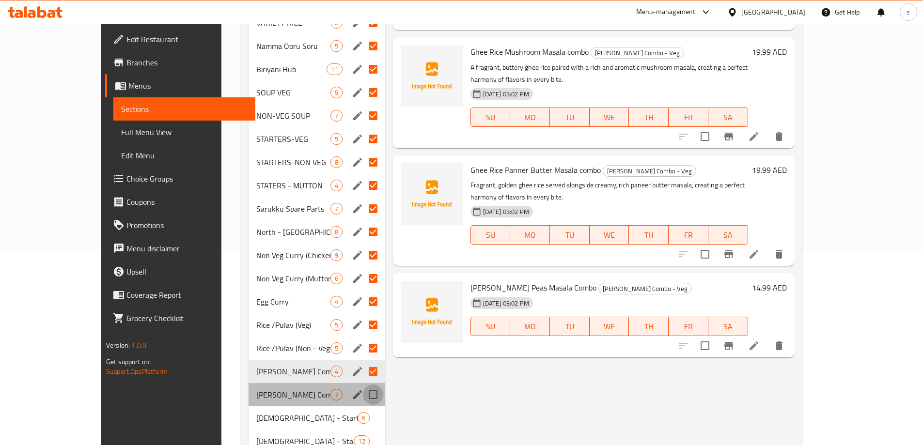
click at [363, 385] on input "Menu sections" at bounding box center [373, 395] width 20 height 20
checkbox input "true"
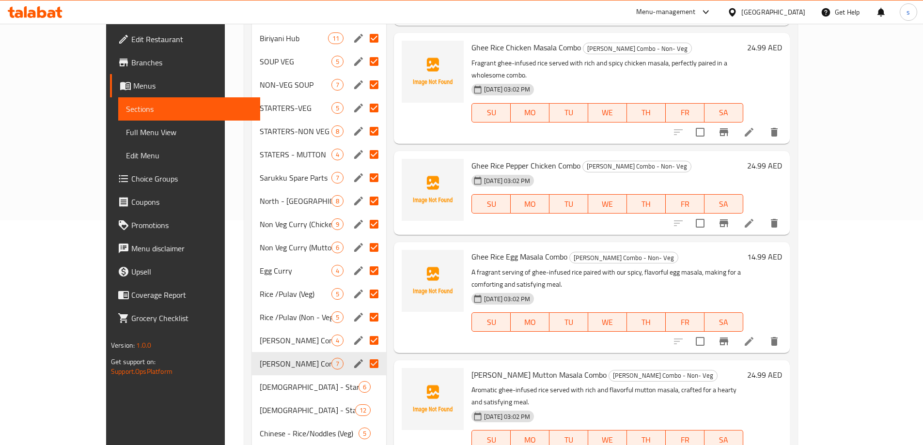
scroll to position [242, 0]
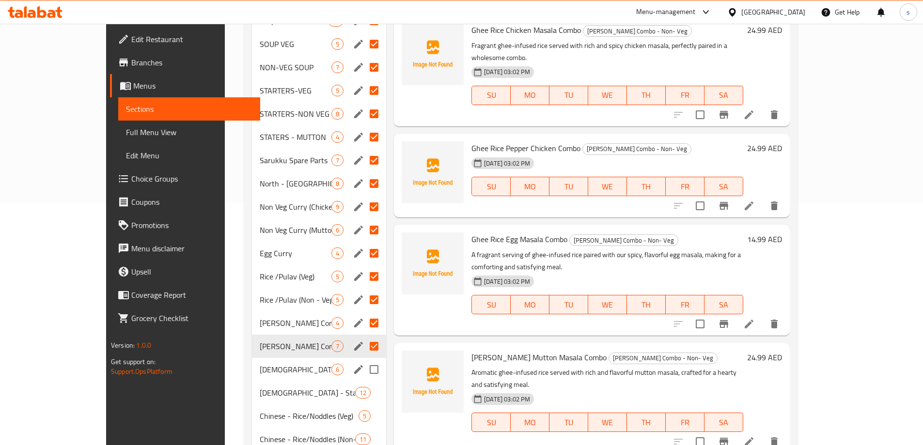
click at [364, 360] on input "Menu sections" at bounding box center [374, 370] width 20 height 20
checkbox input "true"
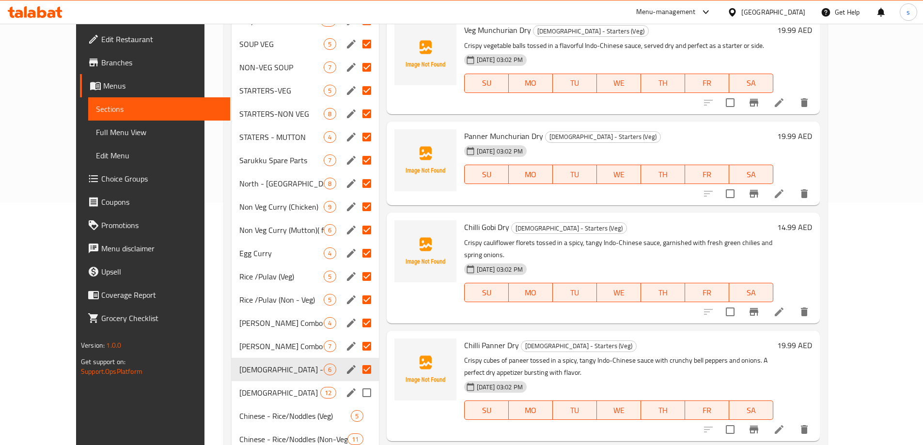
click at [357, 383] on input "Menu sections" at bounding box center [367, 393] width 20 height 20
checkbox input "true"
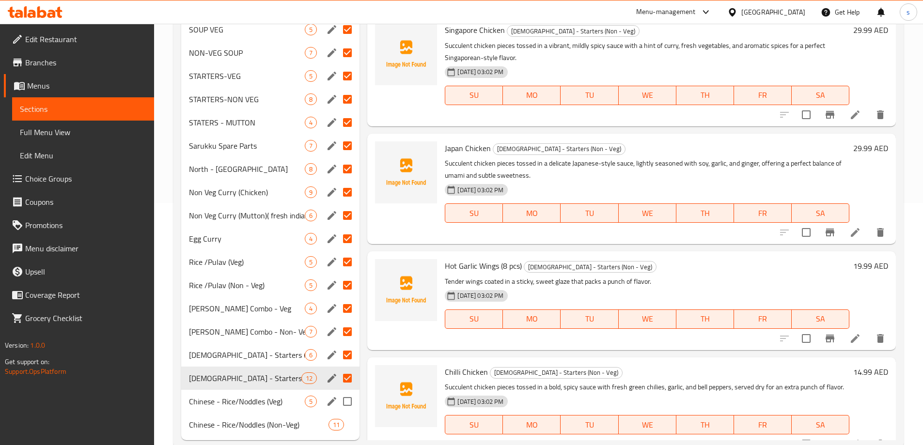
click at [347, 400] on input "Menu sections" at bounding box center [347, 402] width 20 height 20
checkbox input "true"
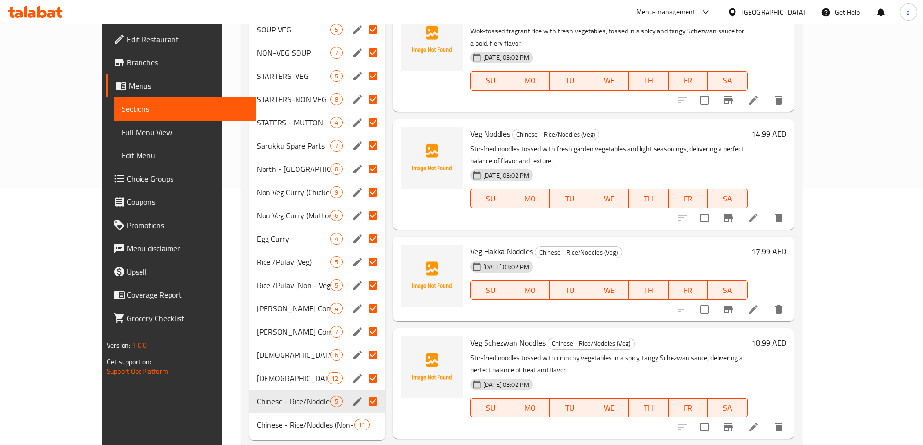
scroll to position [265, 0]
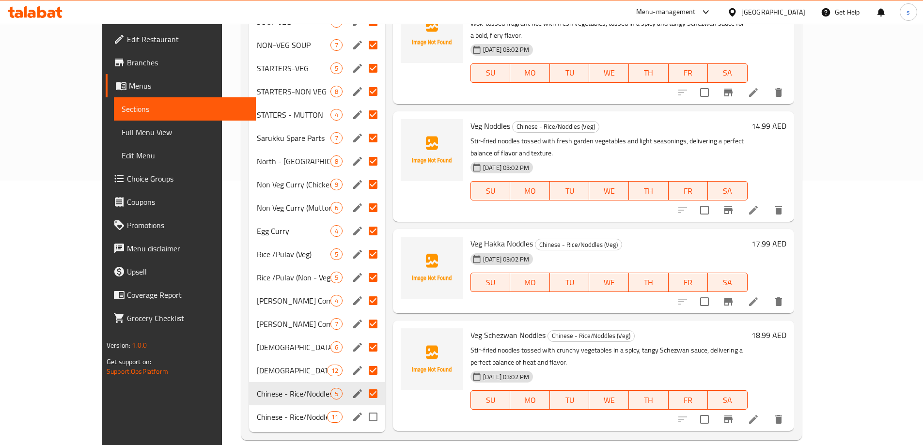
click at [363, 407] on input "Menu sections" at bounding box center [373, 417] width 20 height 20
checkbox input "true"
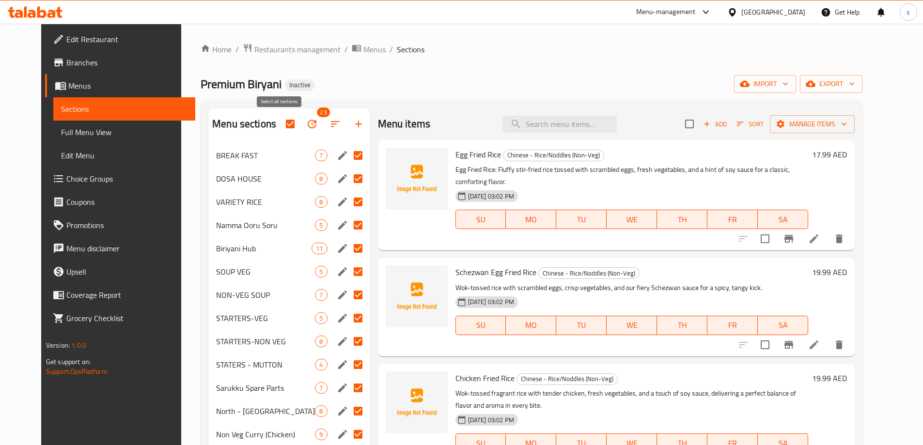
click at [280, 127] on input "checkbox" at bounding box center [290, 124] width 20 height 20
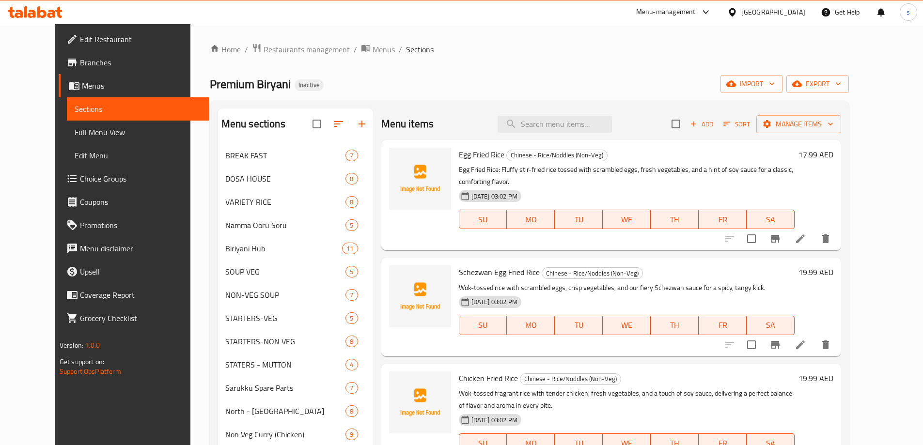
click at [265, 123] on div "Menu sections" at bounding box center [296, 124] width 156 height 31
click at [307, 126] on input "checkbox" at bounding box center [317, 124] width 20 height 20
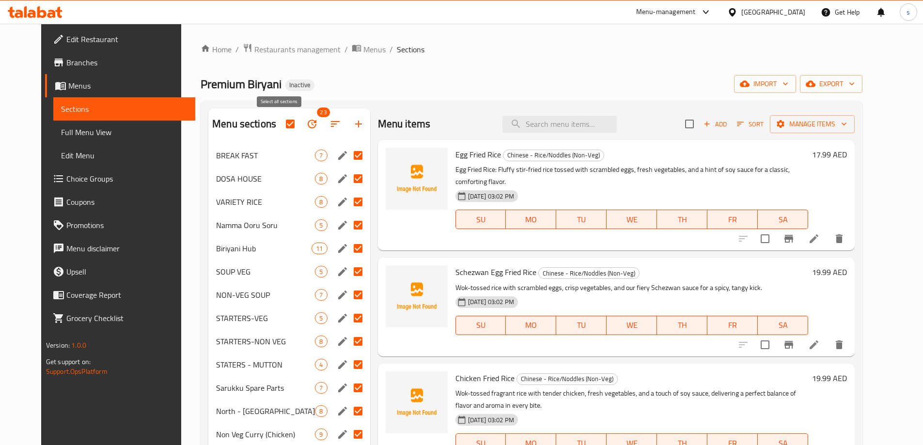
click at [280, 124] on input "checkbox" at bounding box center [290, 124] width 20 height 20
checkbox input "false"
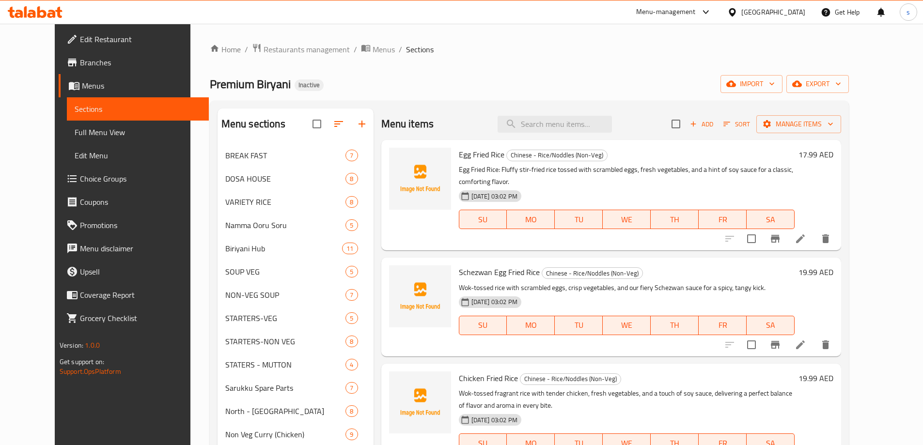
click at [547, 123] on input "search" at bounding box center [555, 124] width 114 height 17
paste input "[PERSON_NAME]"
type input "[PERSON_NAME]"
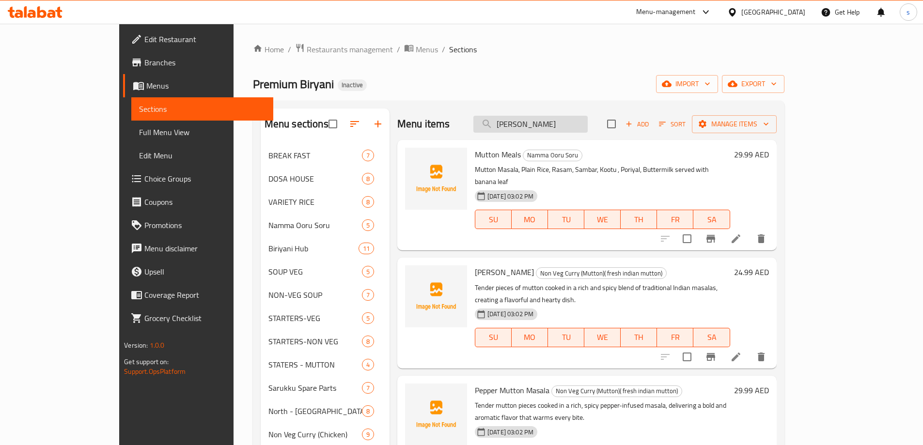
click at [588, 125] on input "[PERSON_NAME]" at bounding box center [530, 124] width 114 height 17
